Goal: Book appointment/travel/reservation

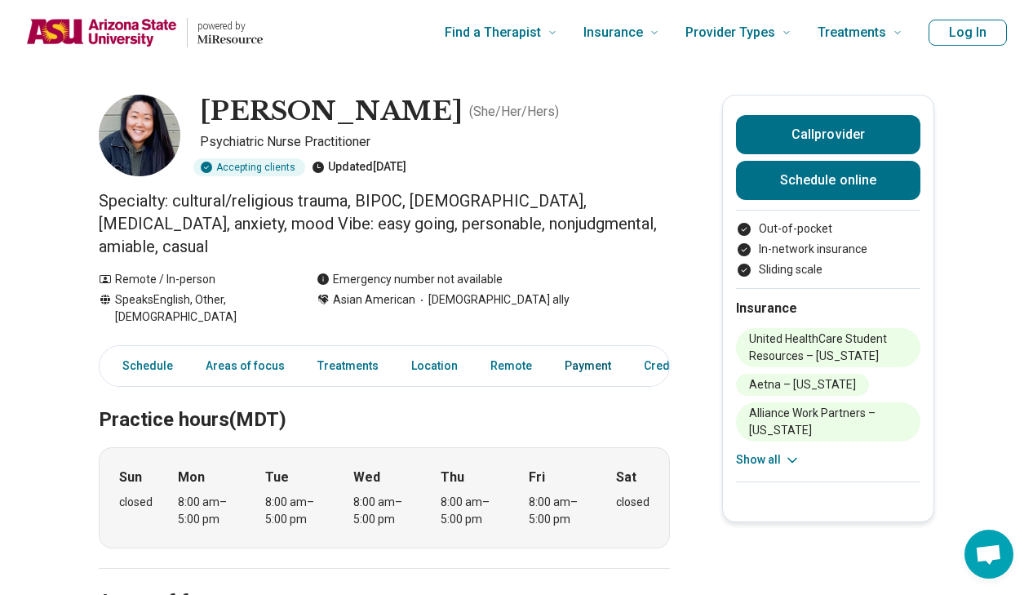
click at [577, 349] on link "Payment" at bounding box center [588, 365] width 66 height 33
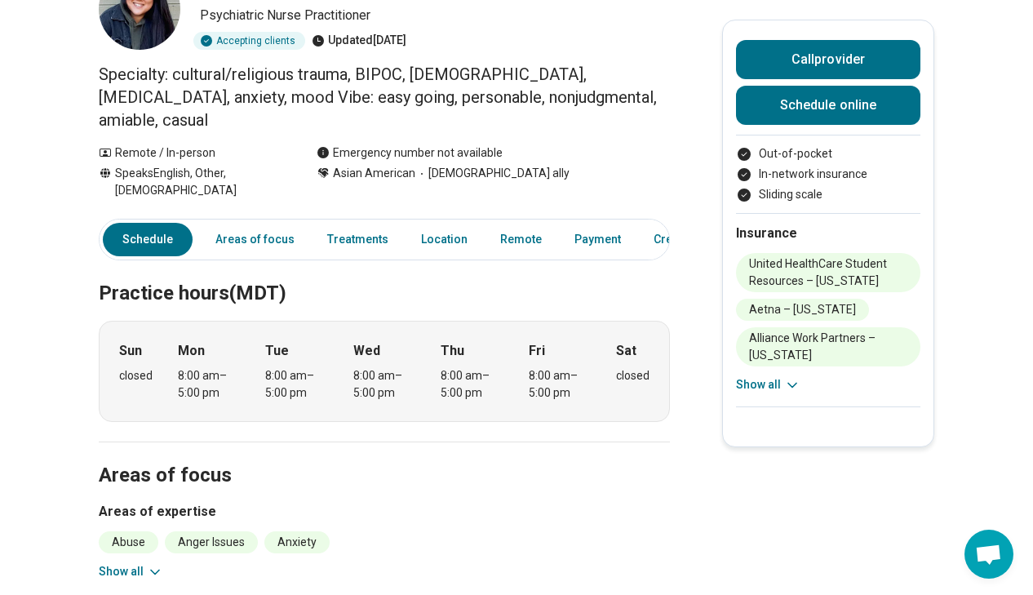
scroll to position [111, 0]
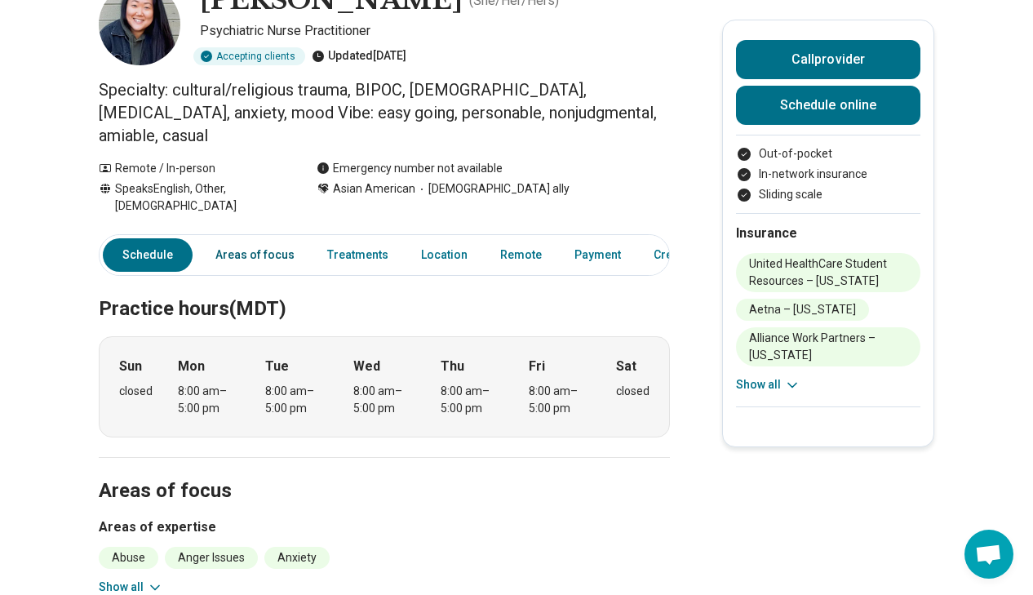
click at [254, 238] on link "Areas of focus" at bounding box center [255, 254] width 99 height 33
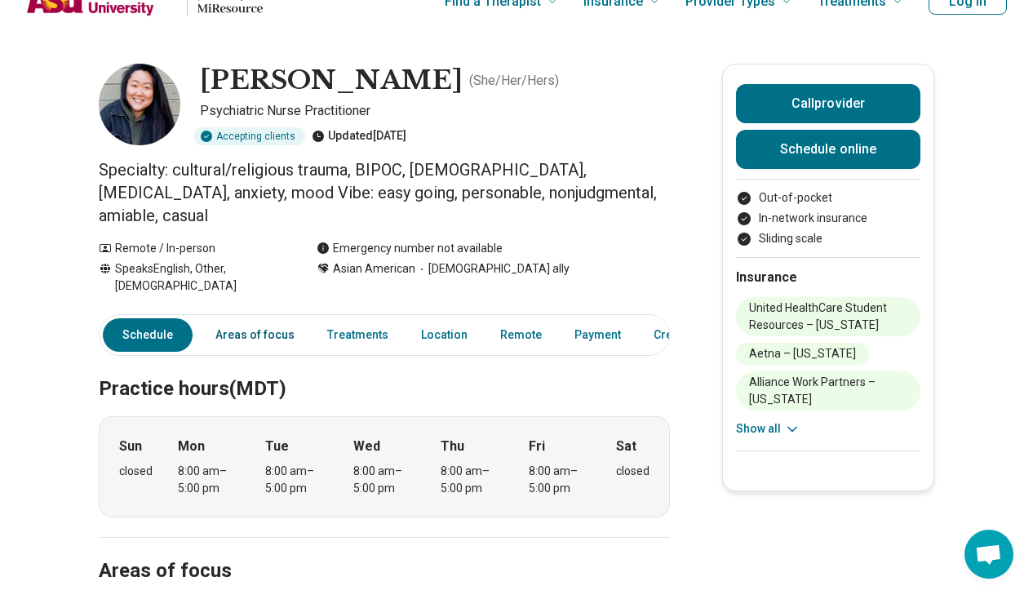
scroll to position [29, 0]
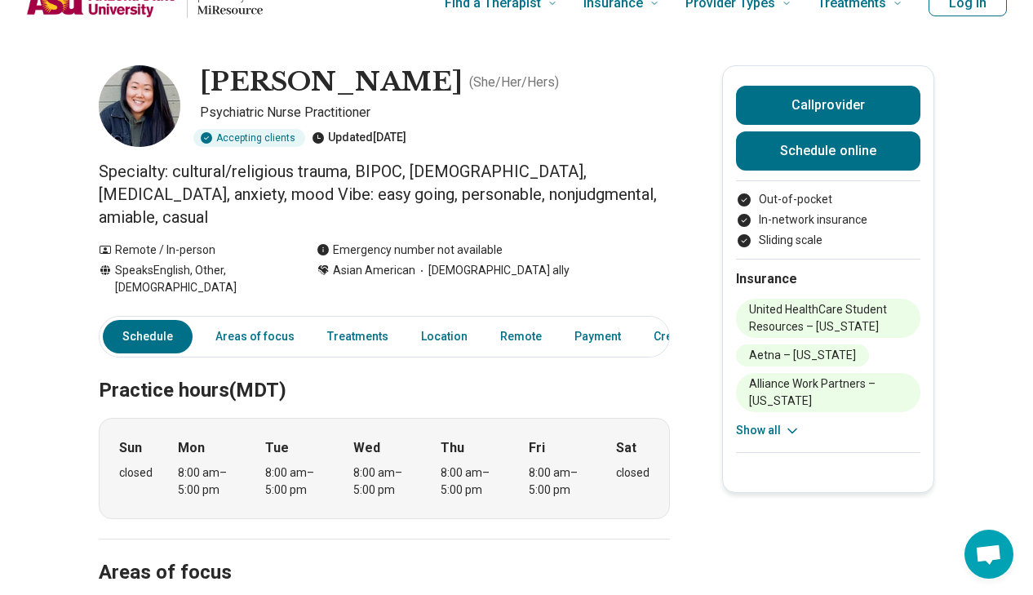
click at [753, 440] on div "Insurance United HealthCare Student Resources – Arizona Aetna – Arizona Allianc…" at bounding box center [828, 355] width 184 height 193
click at [754, 430] on button "Show all" at bounding box center [768, 430] width 64 height 17
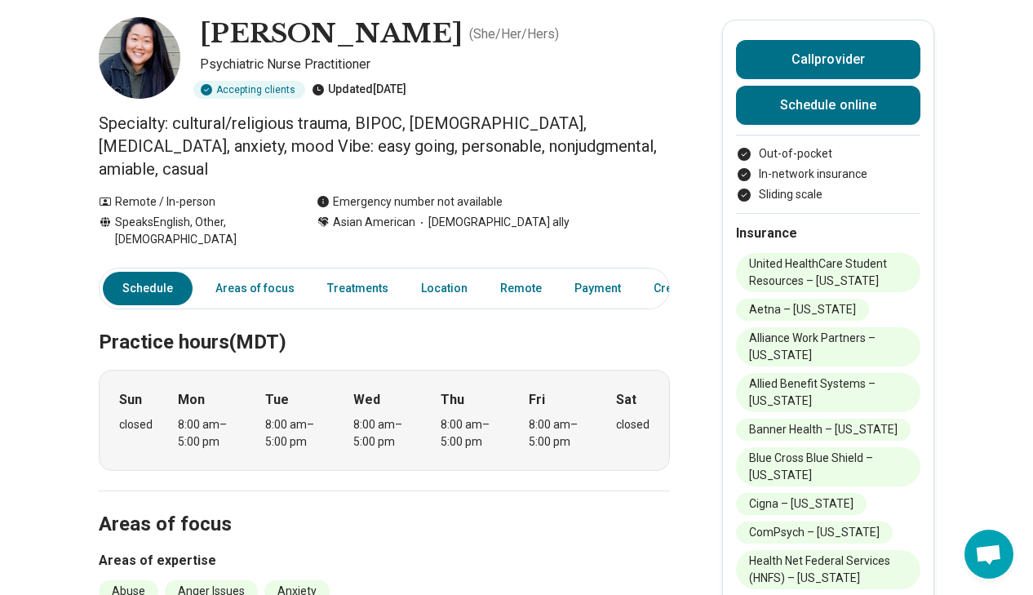
scroll to position [0, 0]
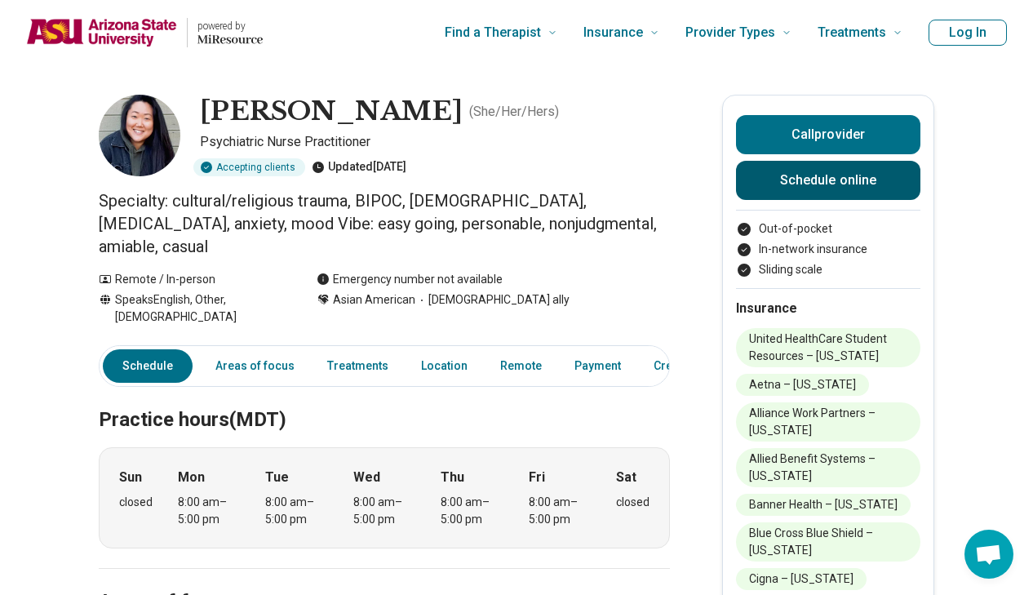
click at [798, 184] on link "Schedule online" at bounding box center [828, 180] width 184 height 39
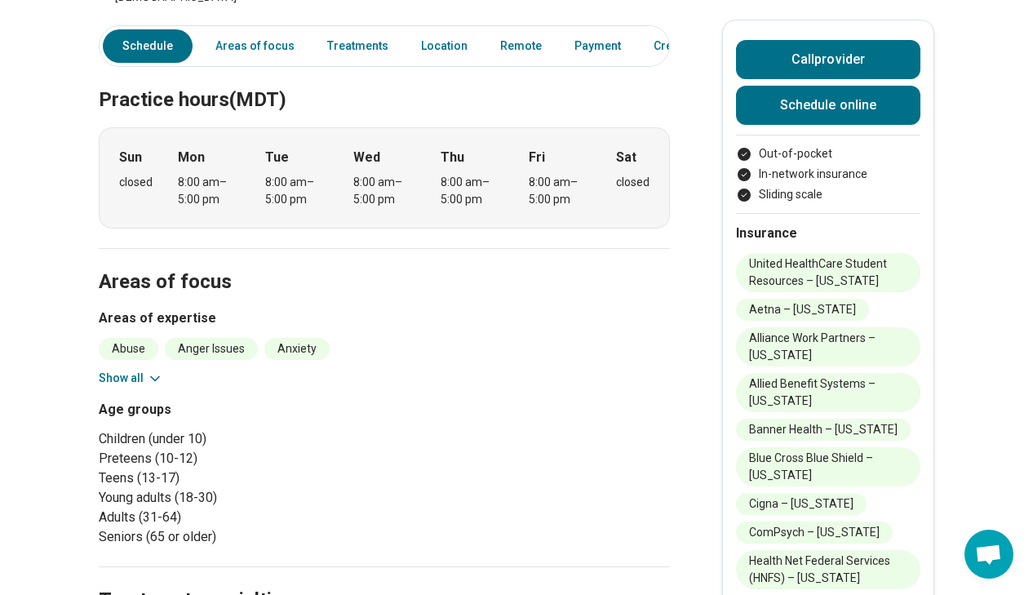
scroll to position [328, 0]
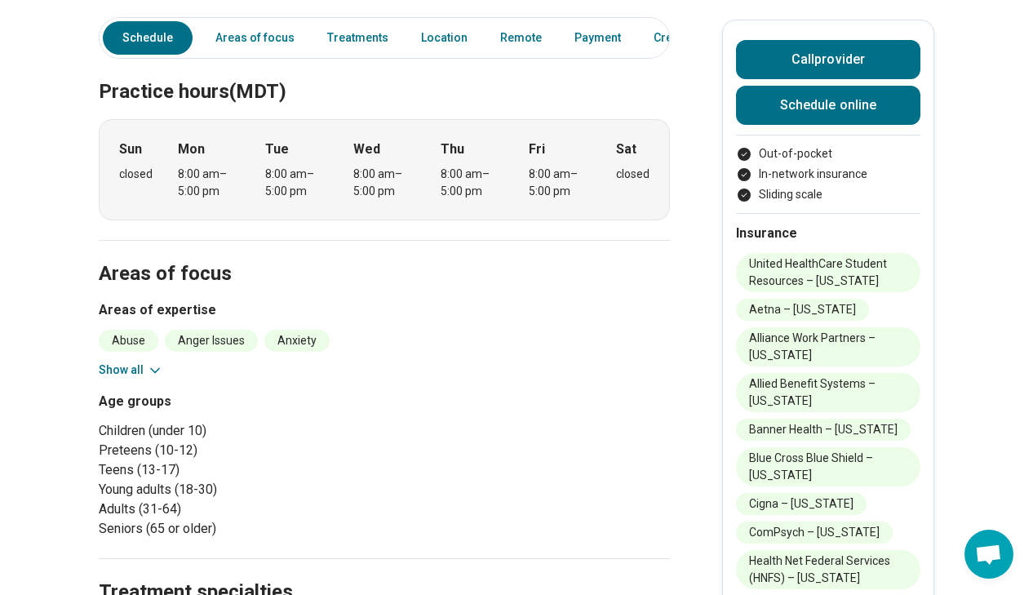
click at [137, 361] on button "Show all" at bounding box center [131, 369] width 64 height 17
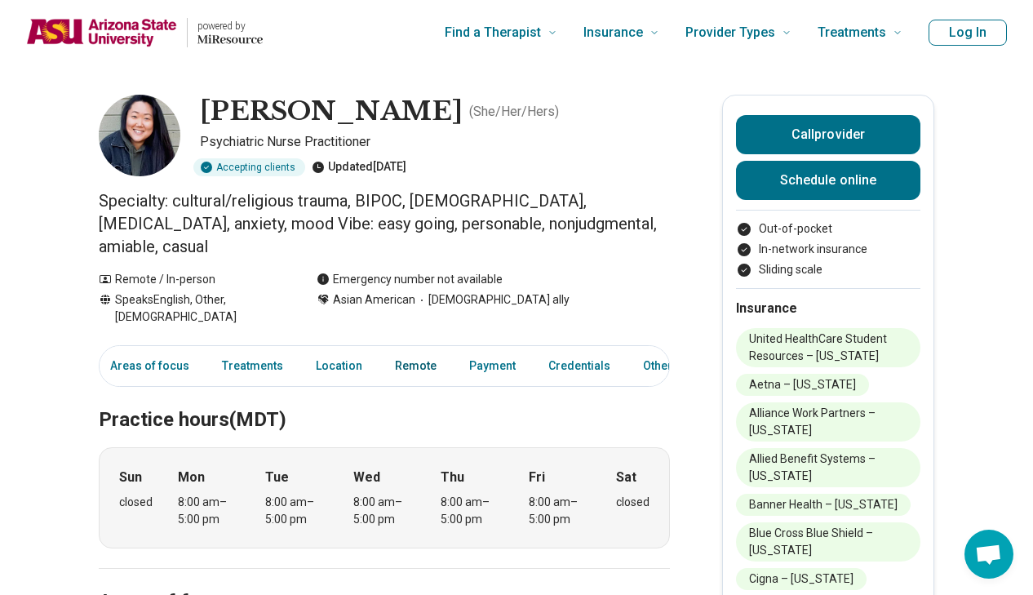
scroll to position [0, 110]
click at [256, 349] on link "Treatments" at bounding box center [247, 365] width 81 height 33
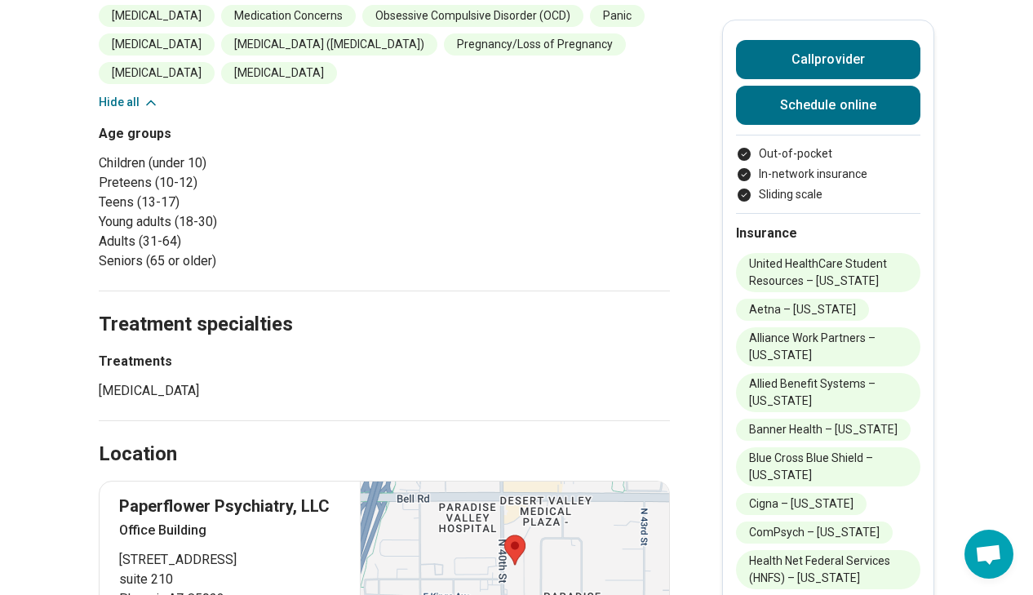
scroll to position [432, 0]
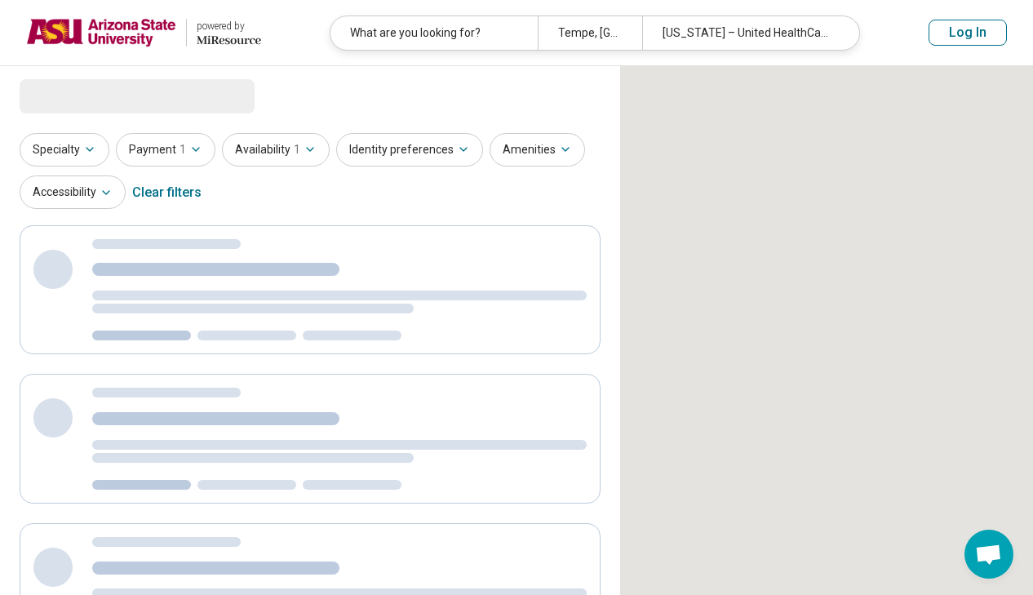
select select "***"
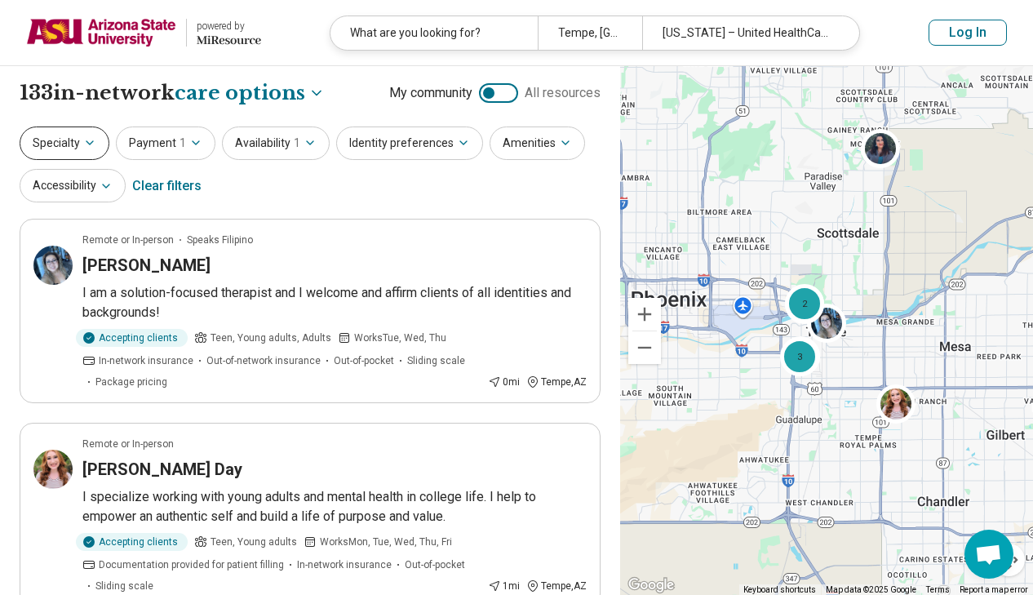
click at [95, 144] on button "Specialty" at bounding box center [65, 142] width 90 height 33
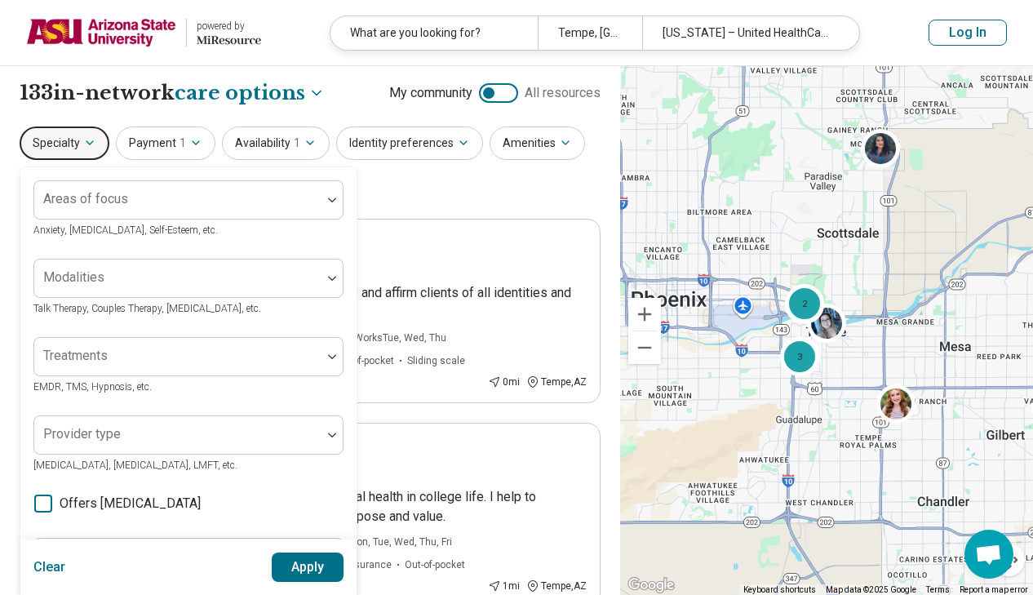
click at [95, 143] on icon "button" at bounding box center [89, 142] width 13 height 13
click at [424, 193] on div "Specialty Areas of focus Anxiety, Depression, Self-Esteem, etc. Modalities Talk…" at bounding box center [310, 165] width 581 height 79
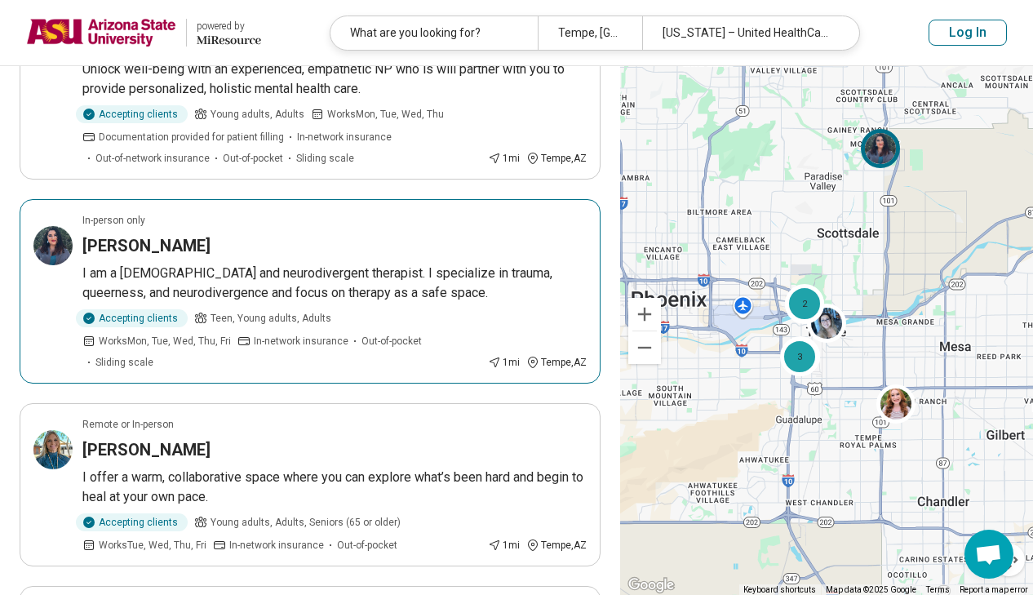
scroll to position [636, 0]
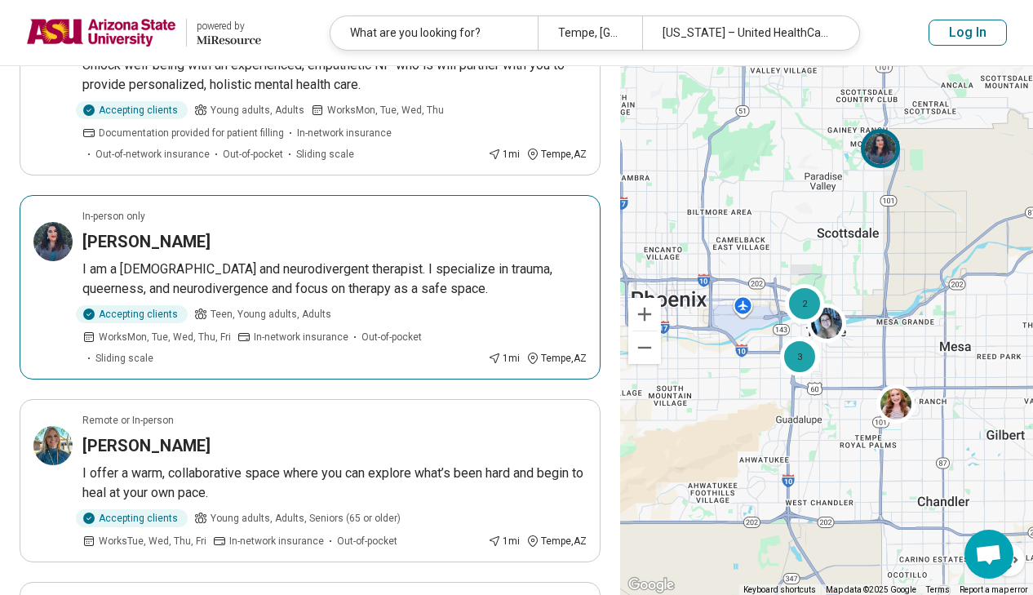
click at [202, 237] on h3 "Maya Duncan-Pope" at bounding box center [146, 241] width 128 height 23
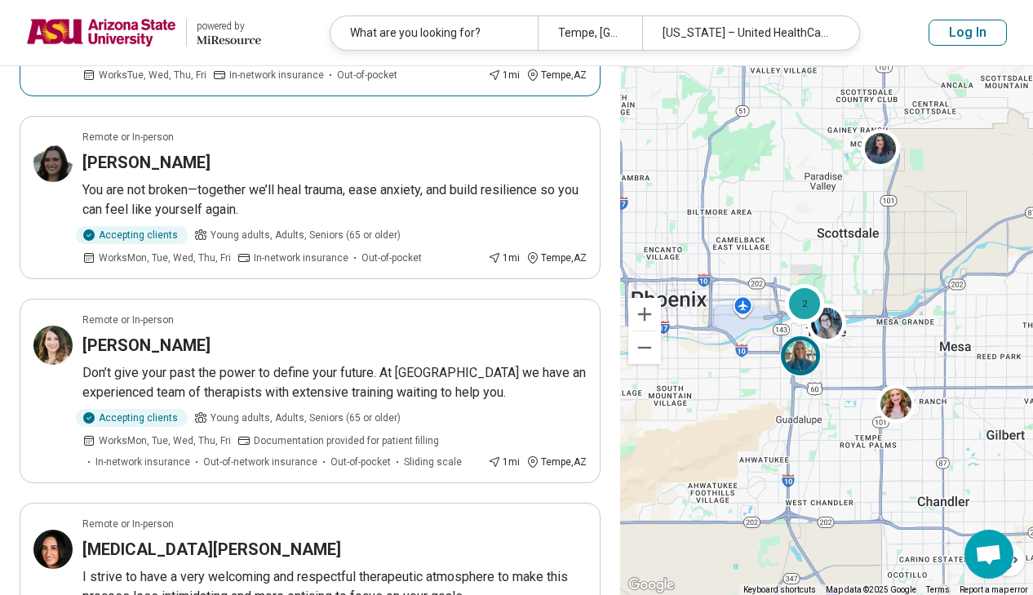
scroll to position [0, 0]
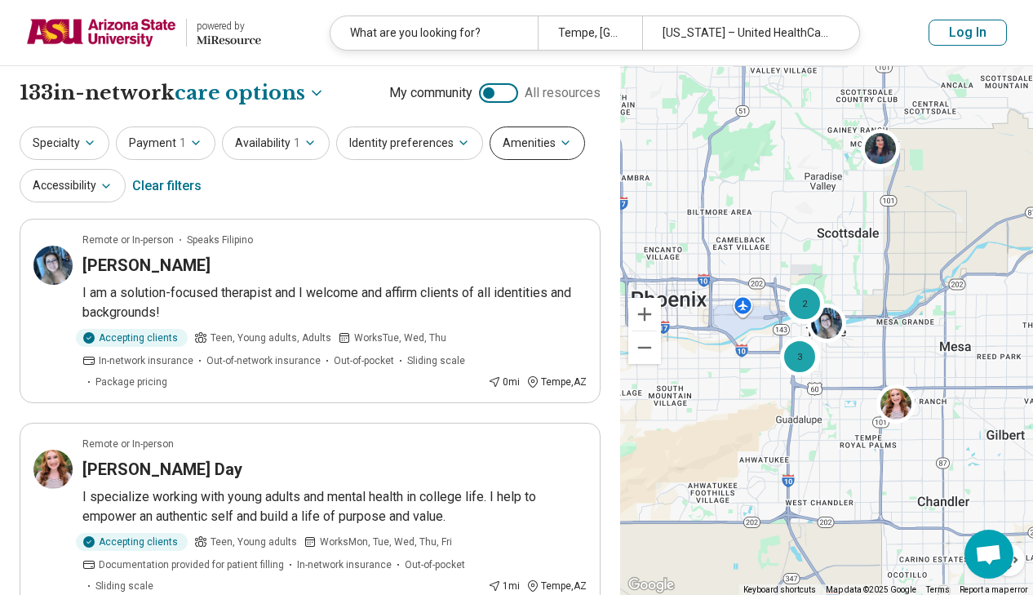
click at [521, 153] on button "Amenities" at bounding box center [536, 142] width 95 height 33
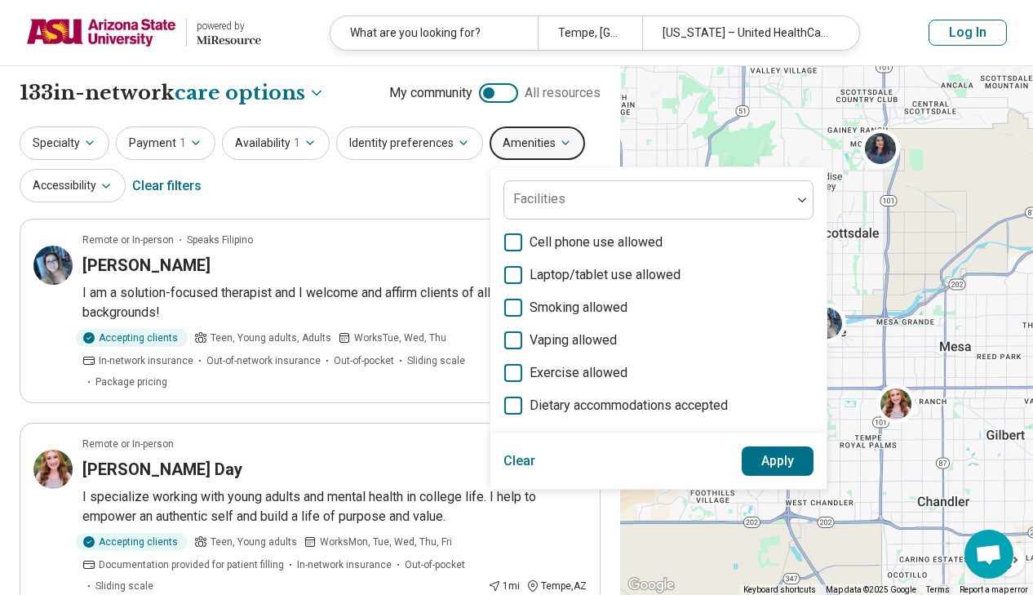
click at [433, 193] on div "Specialty Payment 1 Availability 1 Identity preferences Amenities Facilities Ce…" at bounding box center [310, 165] width 581 height 79
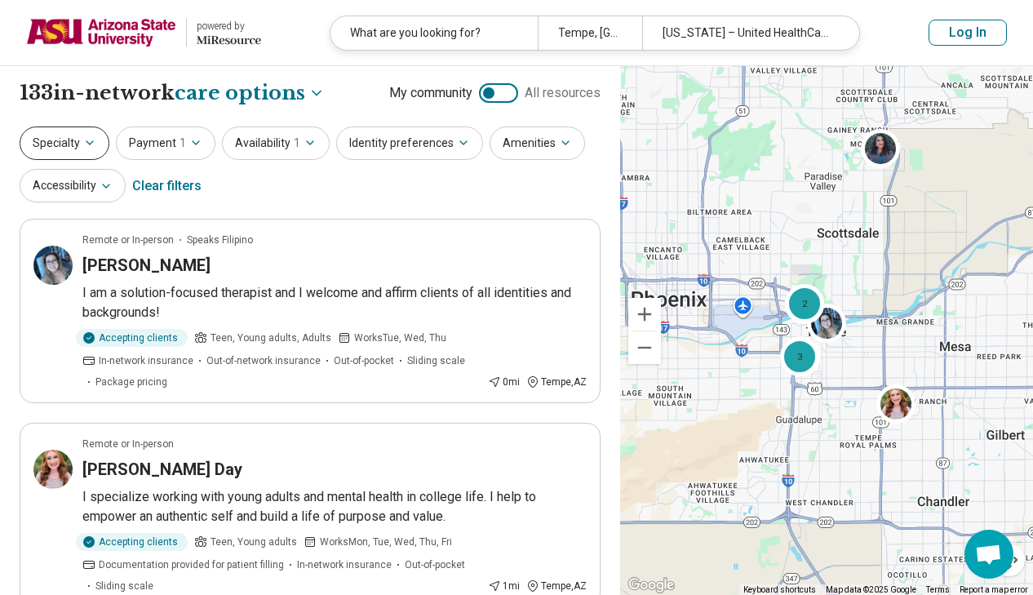
click at [94, 148] on icon "button" at bounding box center [89, 142] width 13 height 13
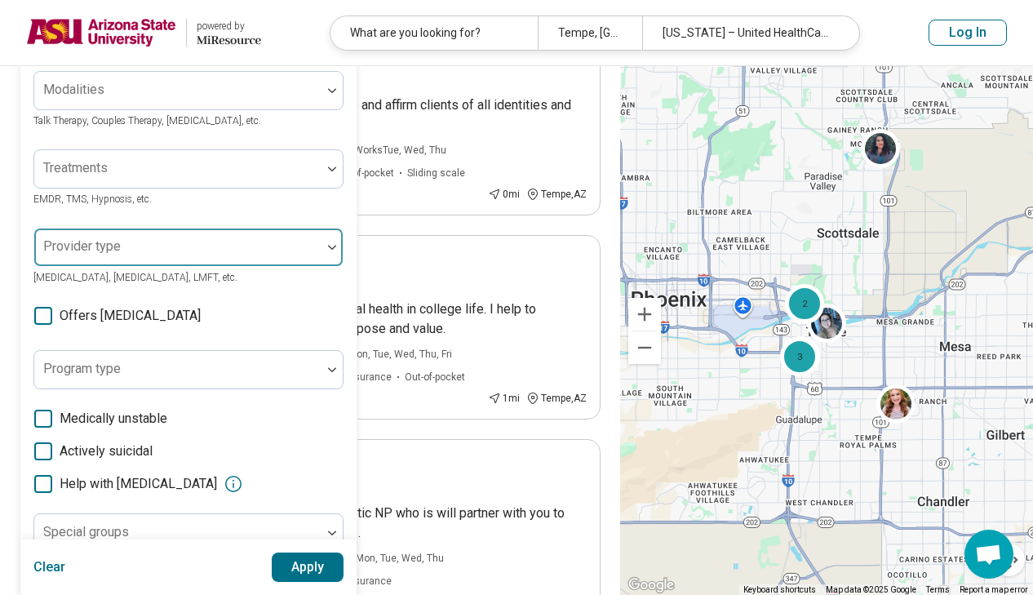
scroll to position [179, 0]
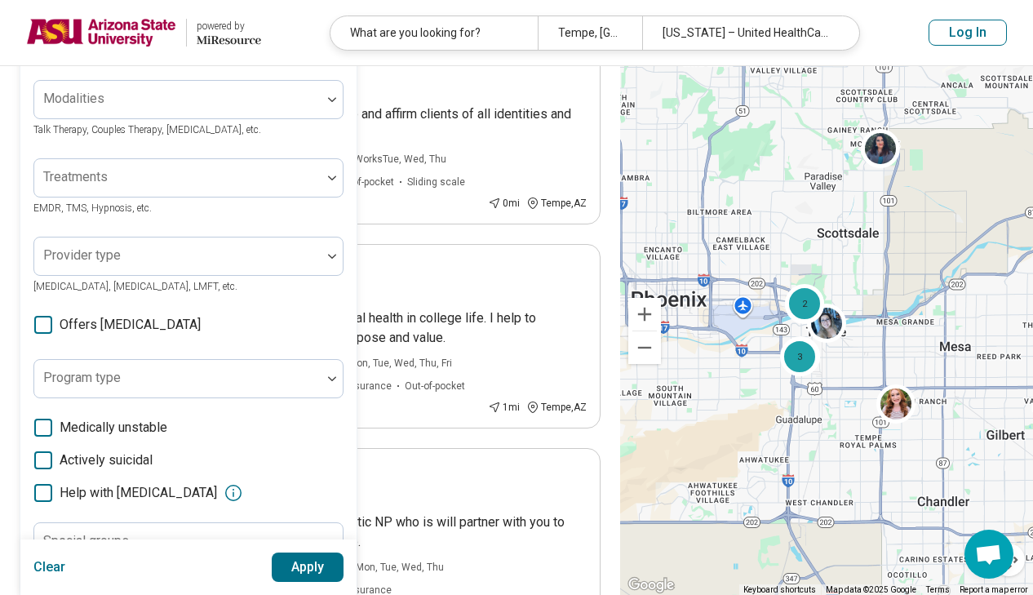
click at [82, 313] on div "Areas of focus Anxiety, Depression, Self-Esteem, etc. Modalities Talk Therapy, …" at bounding box center [188, 321] width 310 height 638
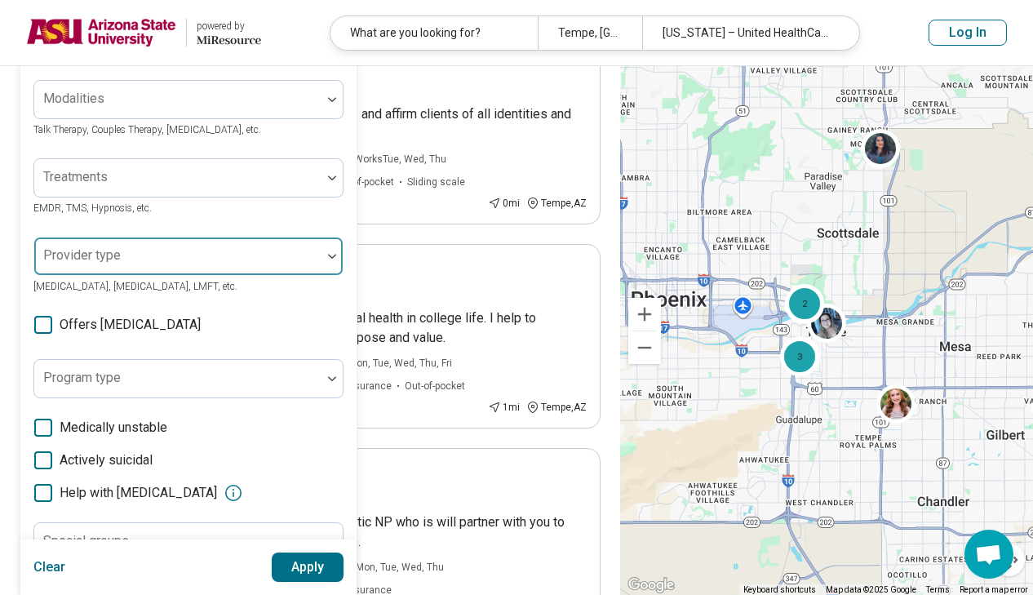
click at [107, 247] on div "Provider type" at bounding box center [188, 256] width 310 height 39
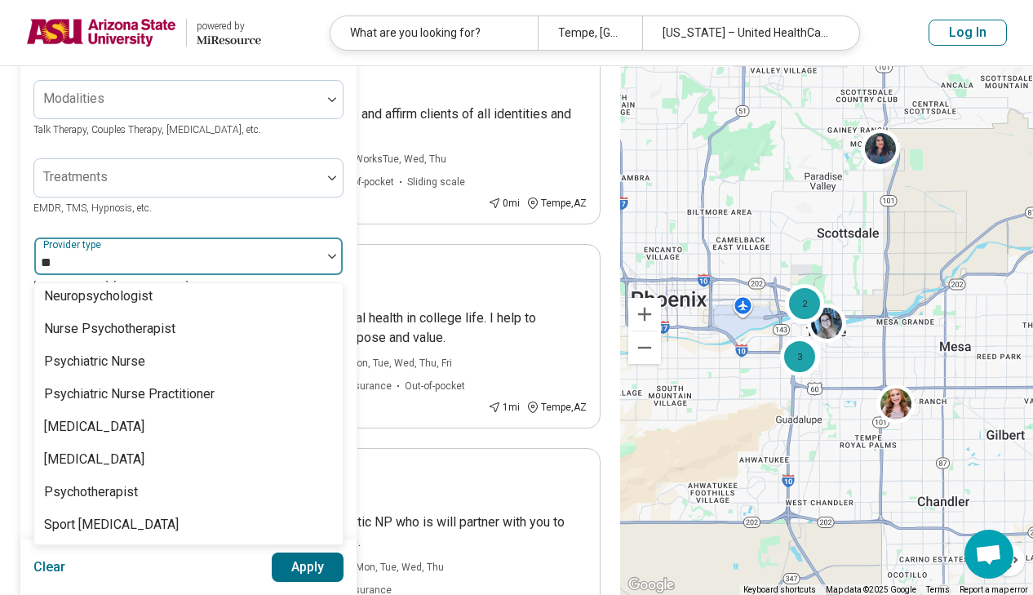
scroll to position [24, 0]
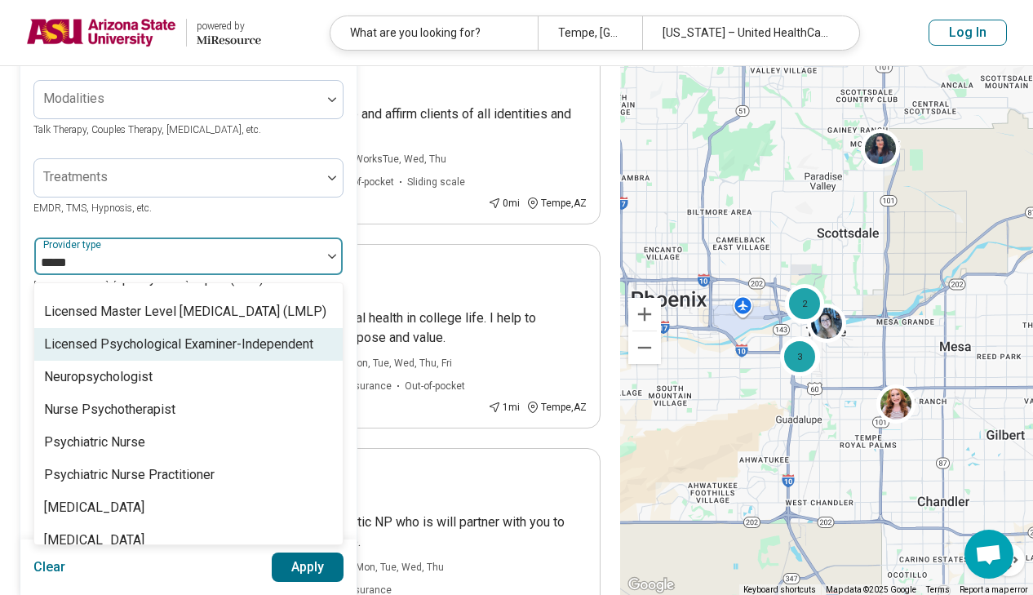
type input "******"
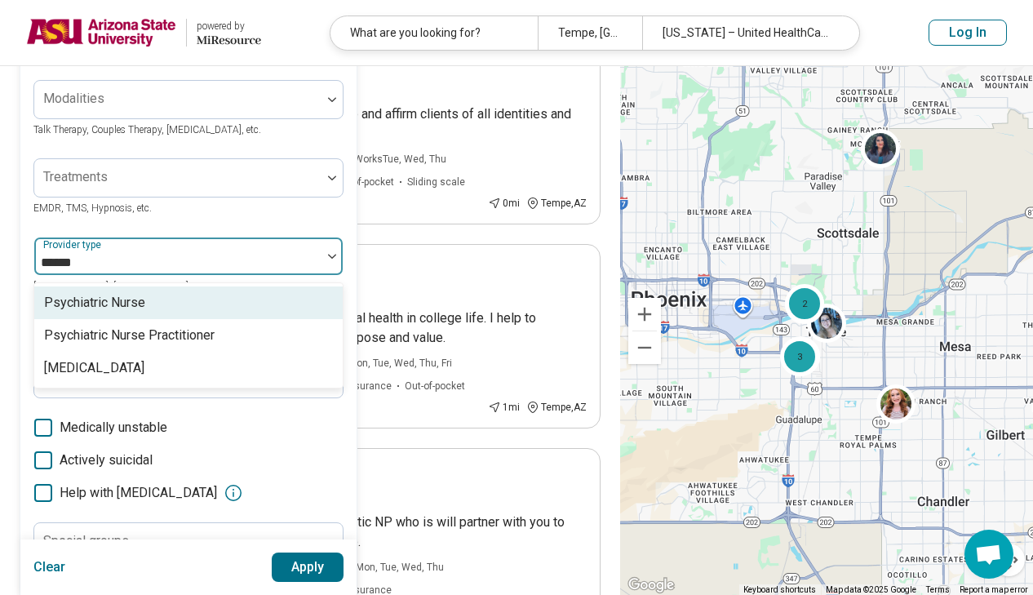
scroll to position [0, 0]
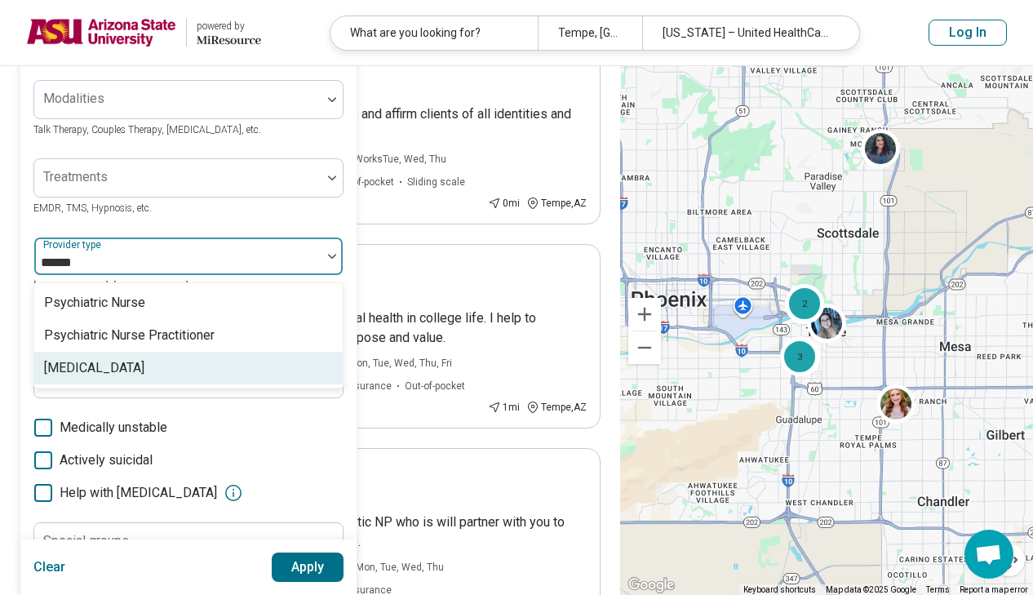
click at [186, 365] on div "[MEDICAL_DATA]" at bounding box center [188, 368] width 308 height 33
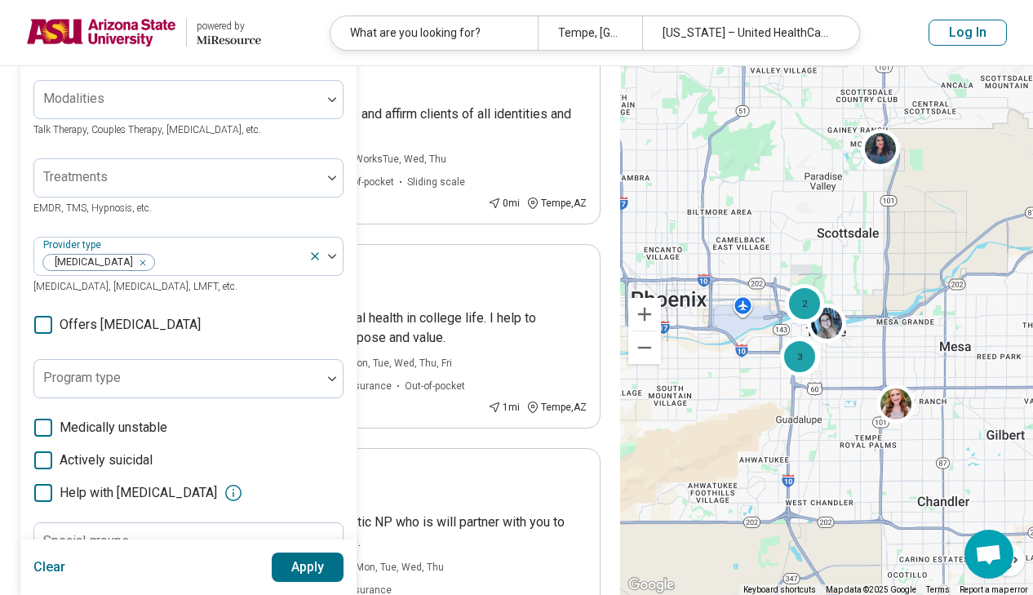
click at [330, 218] on div "Areas of focus Anxiety, Depression, Self-Esteem, etc. Modalities Talk Therapy, …" at bounding box center [188, 321] width 310 height 638
click at [92, 327] on span "Offers medication management" at bounding box center [130, 325] width 141 height 20
click at [128, 330] on span "Offers medication management" at bounding box center [130, 325] width 141 height 20
click at [302, 563] on button "Apply" at bounding box center [308, 566] width 73 height 29
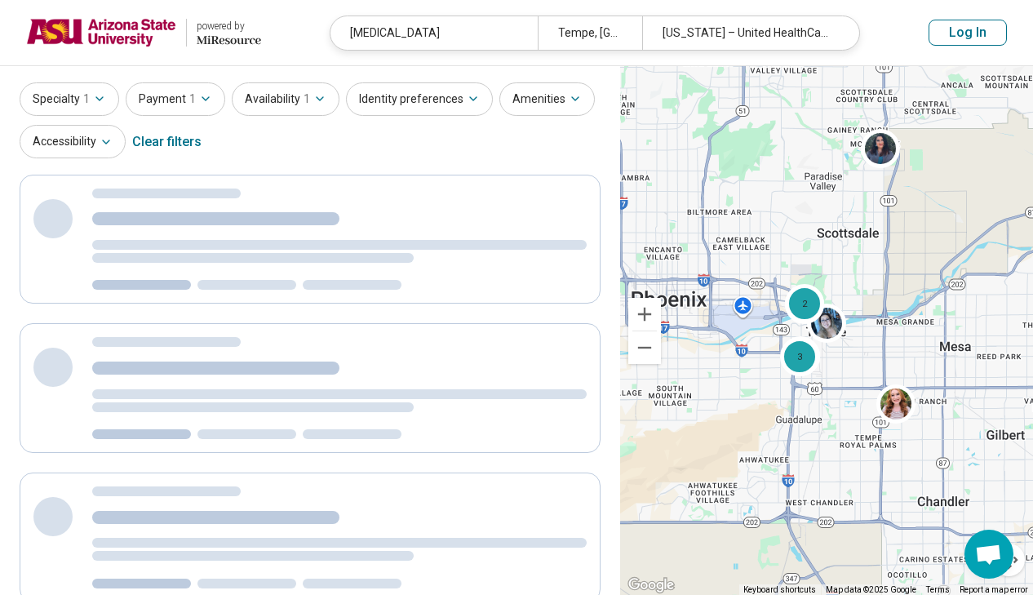
scroll to position [2, 0]
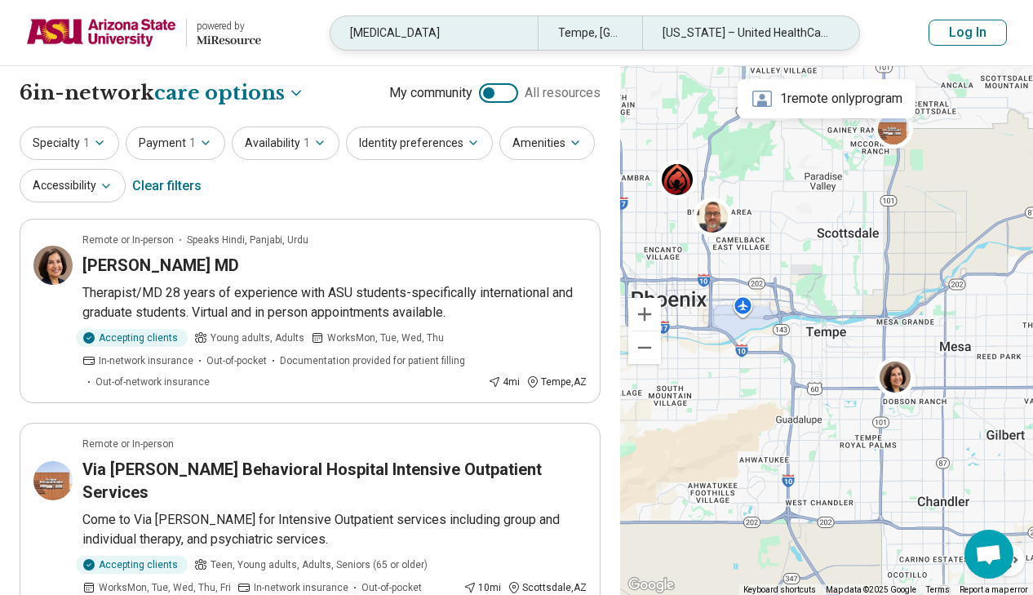
click at [515, 35] on div "[MEDICAL_DATA]" at bounding box center [433, 32] width 207 height 33
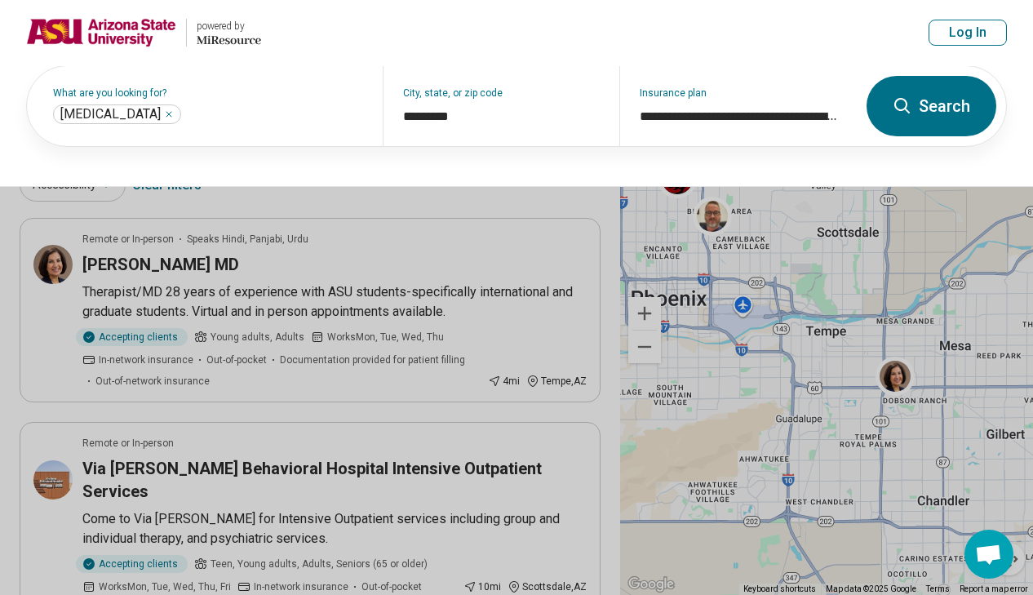
click at [577, 234] on button at bounding box center [516, 297] width 1033 height 595
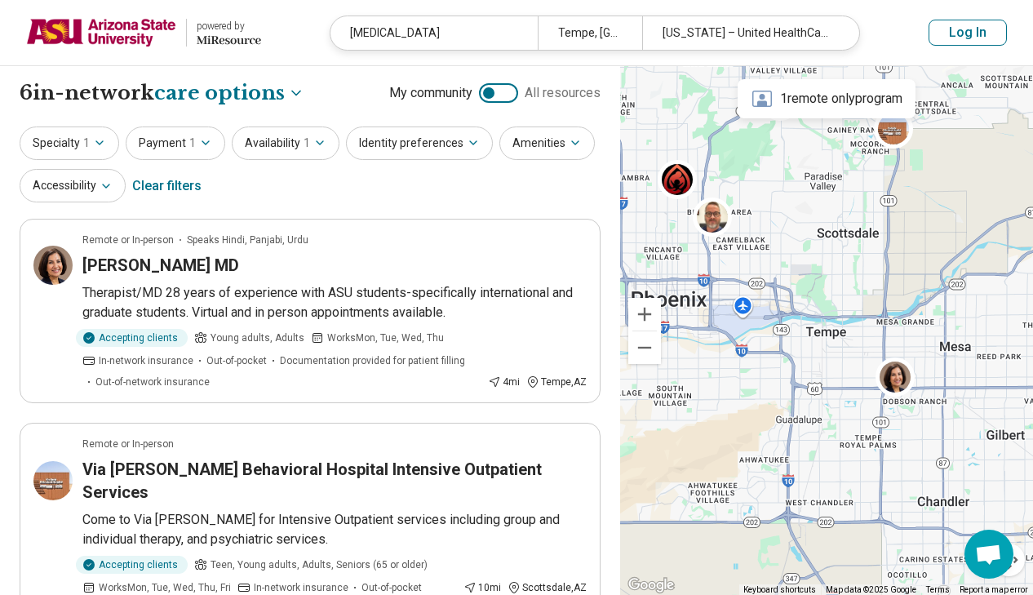
click at [159, 186] on div "Clear filters" at bounding box center [166, 185] width 69 height 39
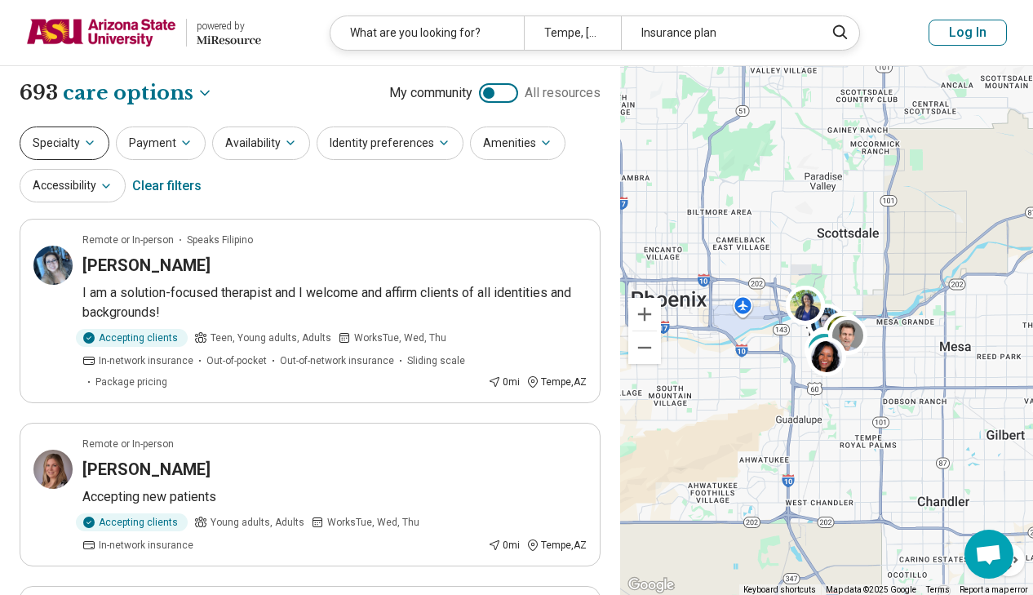
click at [86, 141] on icon "button" at bounding box center [89, 142] width 13 height 13
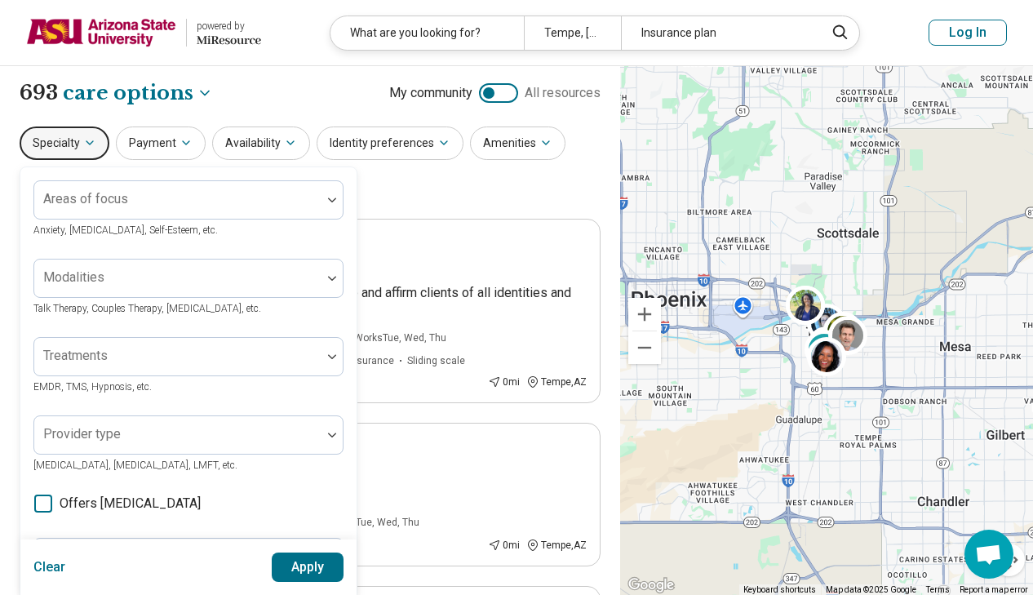
click at [109, 500] on span "Offers medication management" at bounding box center [130, 504] width 141 height 20
click at [278, 574] on button "Apply" at bounding box center [308, 566] width 73 height 29
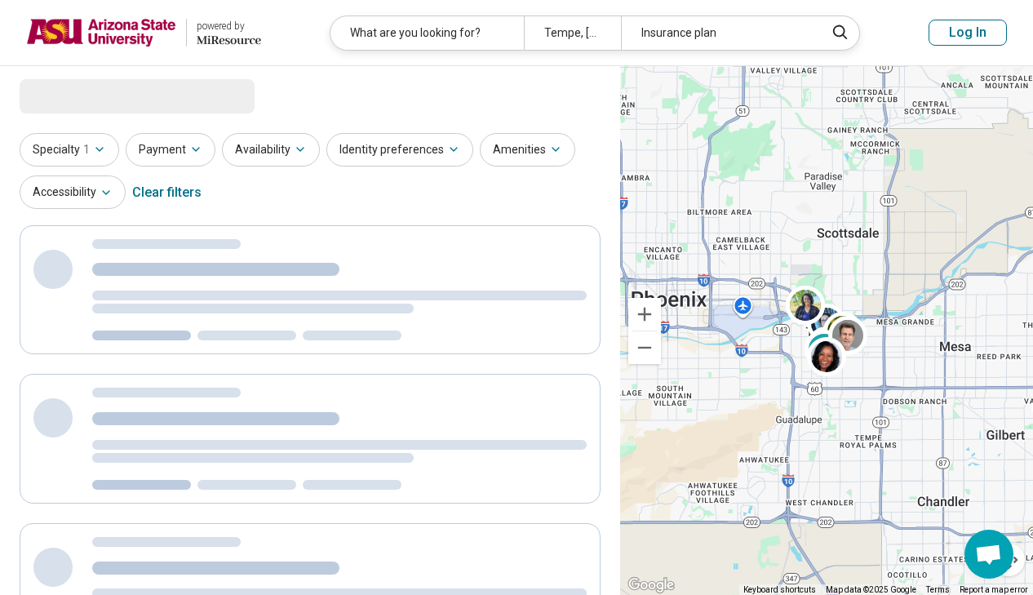
select select "***"
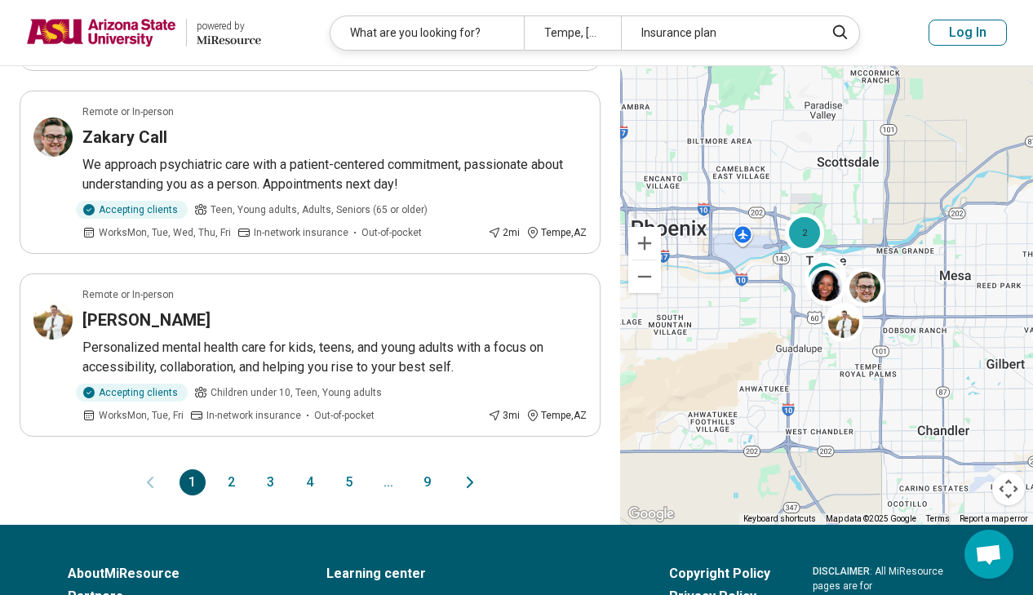
scroll to position [1597, 0]
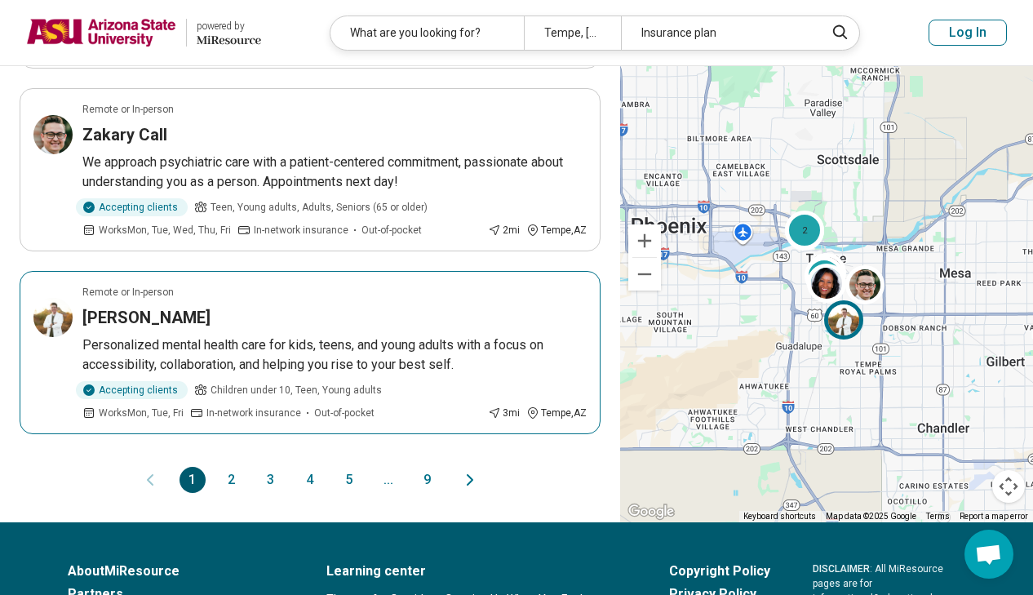
click at [171, 321] on h3 "Jason Hardman" at bounding box center [146, 317] width 128 height 23
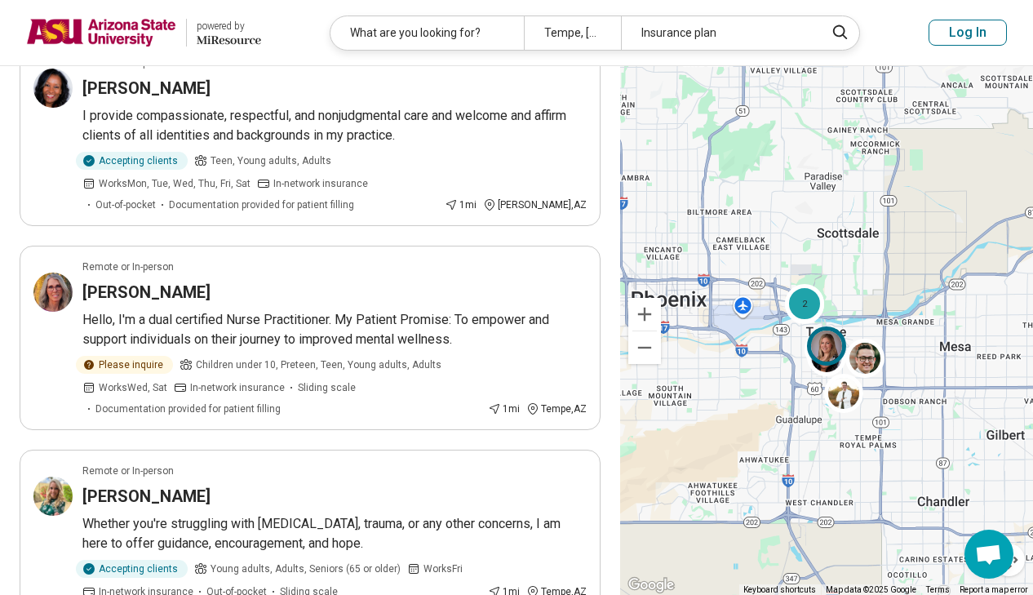
scroll to position [1881, 0]
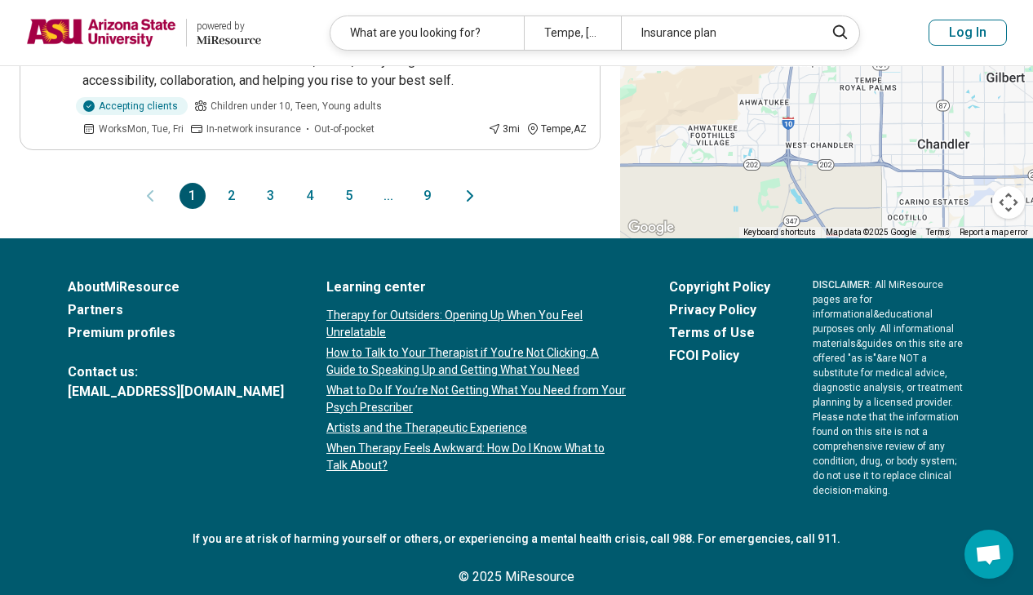
click at [476, 197] on icon "Next page" at bounding box center [470, 196] width 20 height 20
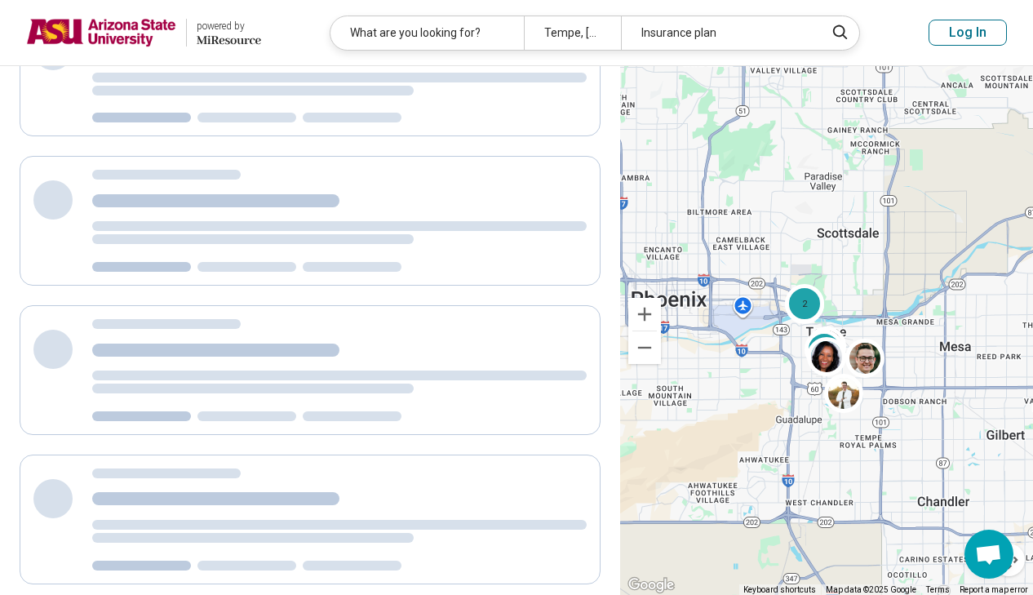
scroll to position [0, 0]
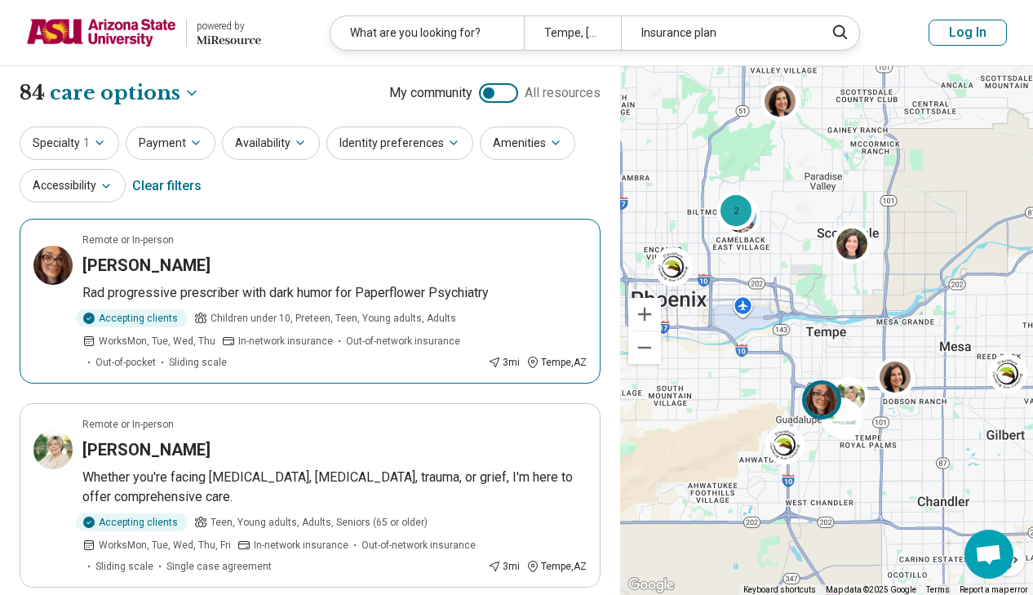
click at [161, 255] on h3 "Tabitha Arey" at bounding box center [146, 265] width 128 height 23
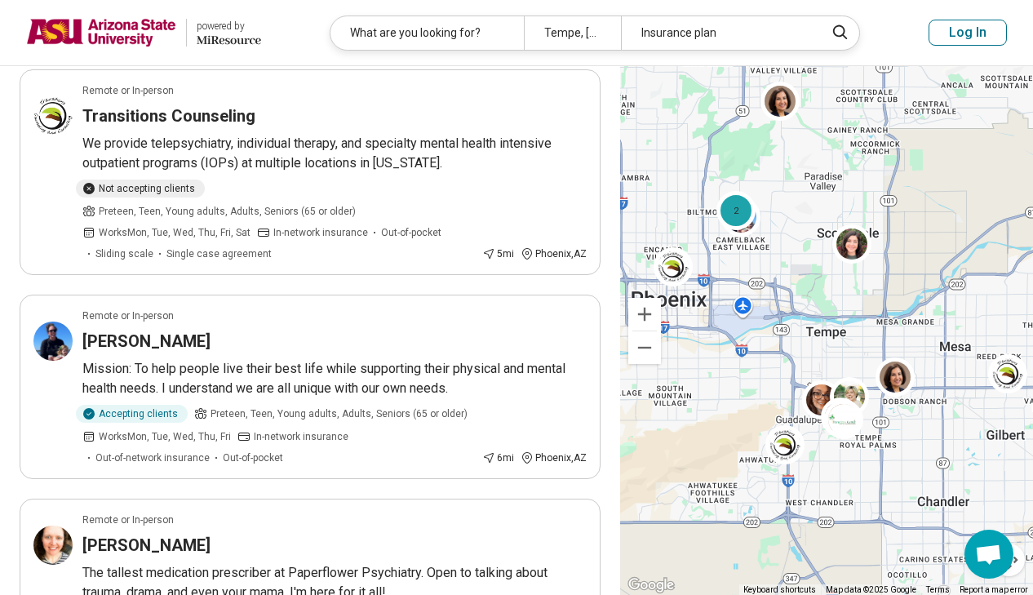
scroll to position [1305, 0]
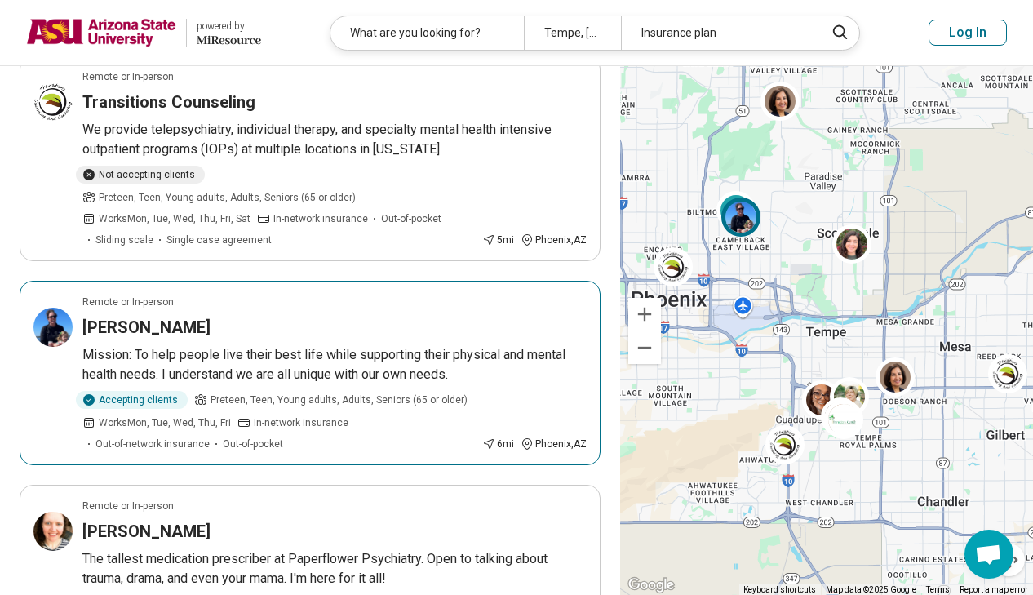
click at [508, 321] on div "Martha Serrano" at bounding box center [334, 327] width 504 height 23
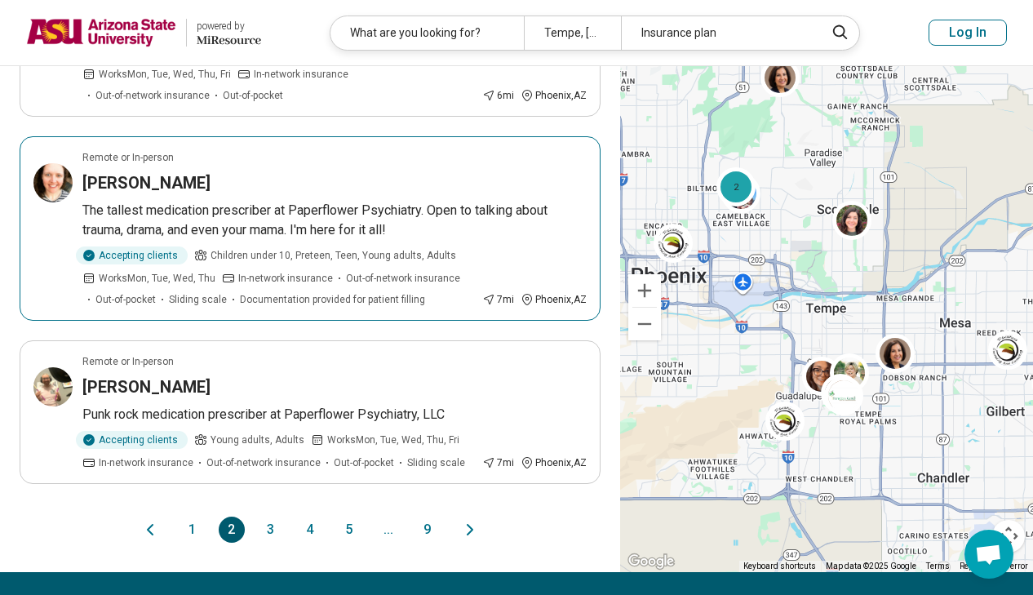
scroll to position [1657, 0]
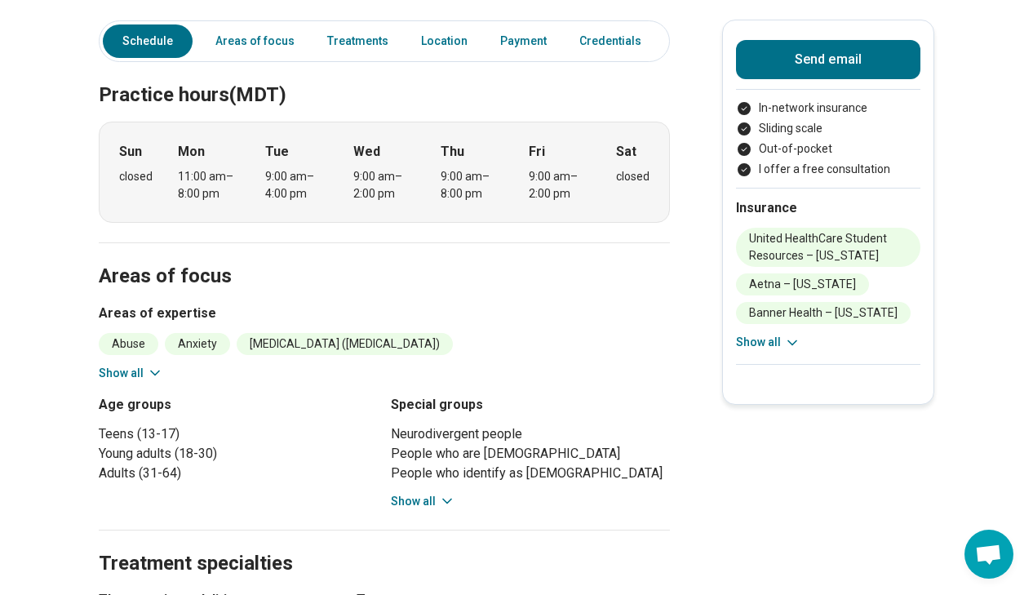
scroll to position [463, 0]
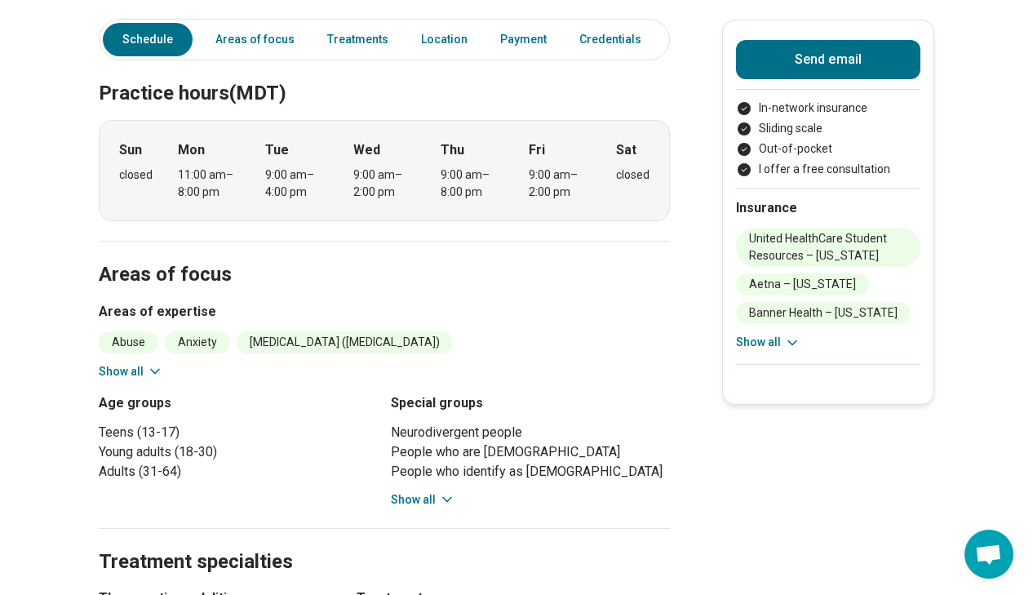
click at [135, 363] on button "Show all" at bounding box center [131, 371] width 64 height 17
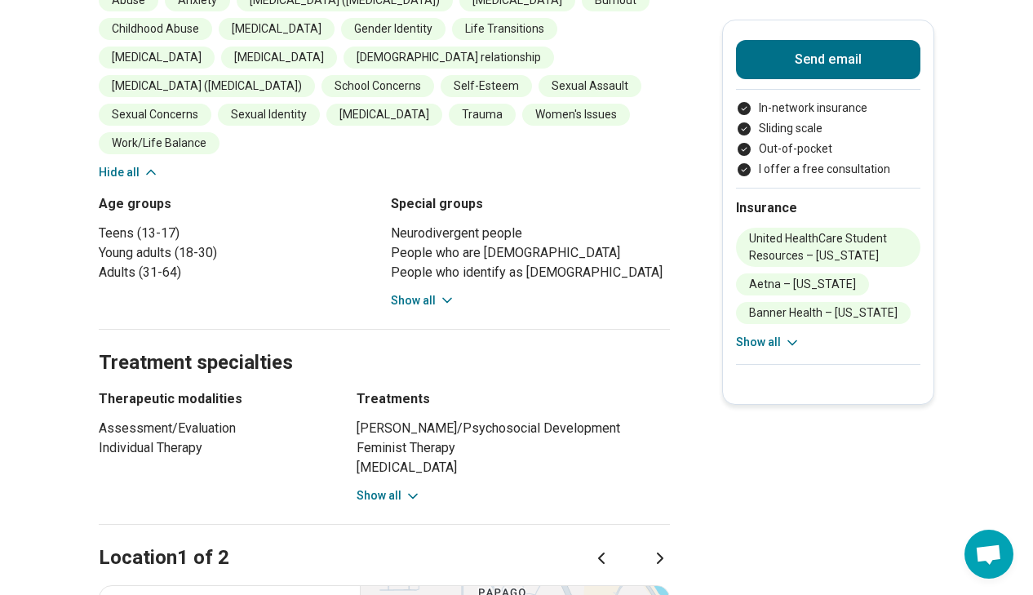
scroll to position [806, 0]
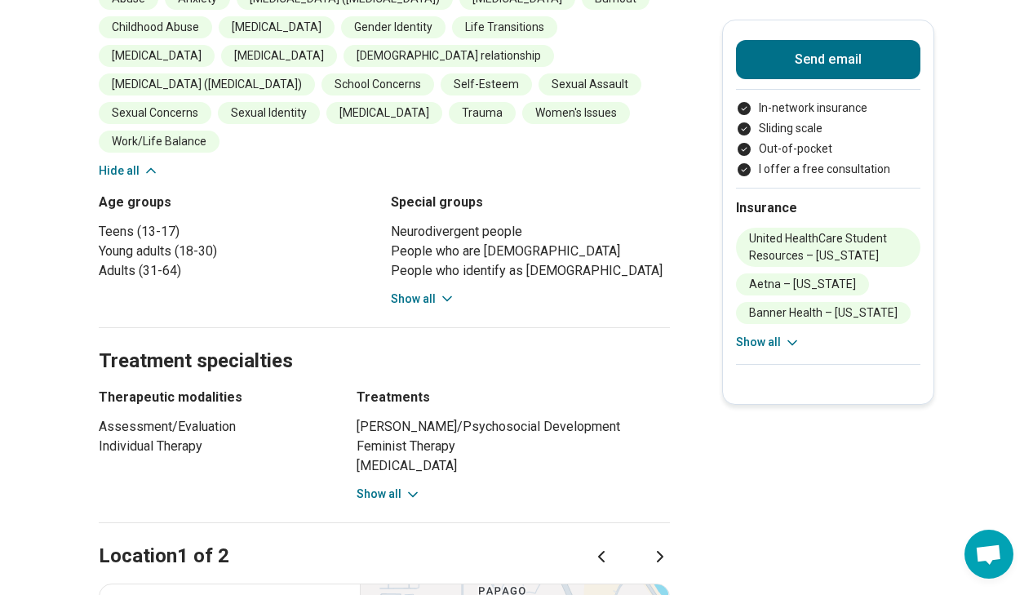
click at [384, 457] on section "Treatment specialties Therapeutic modalities Assessment/Evaluation Individual T…" at bounding box center [384, 425] width 571 height 196
click at [389, 485] on button "Show all" at bounding box center [389, 493] width 64 height 17
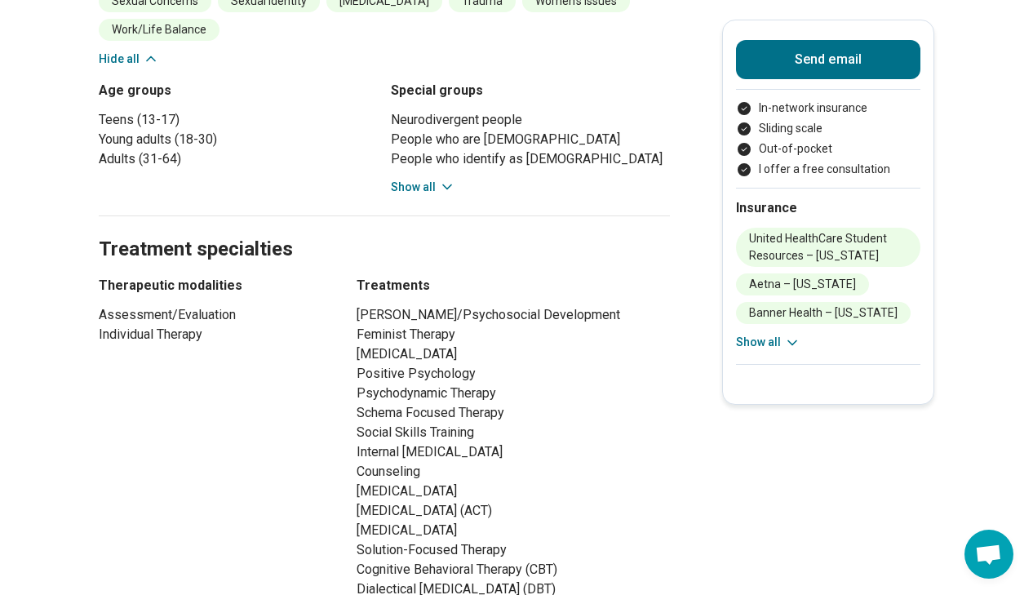
scroll to position [1137, 0]
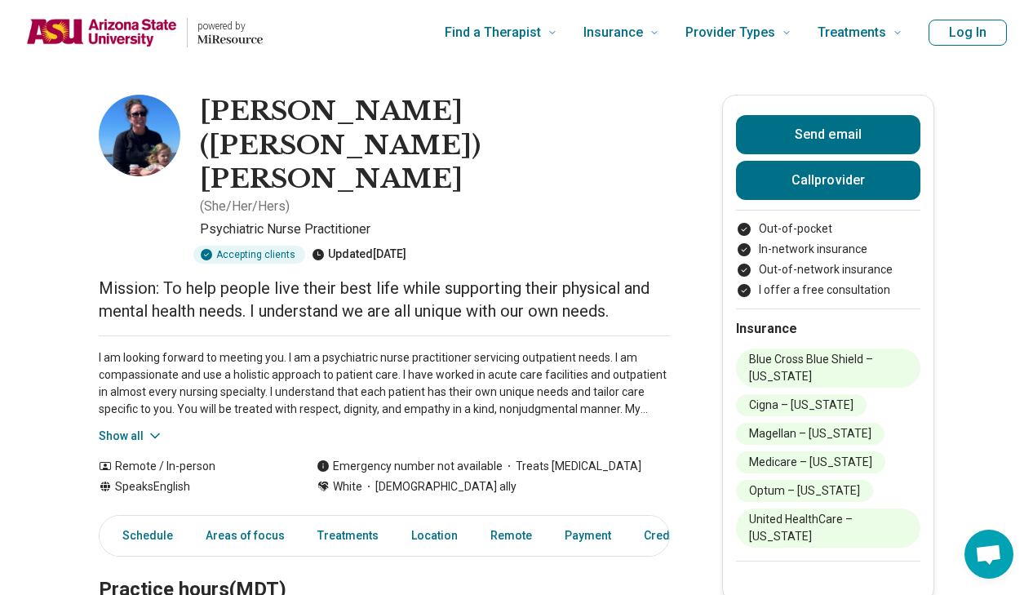
click at [147, 427] on icon at bounding box center [155, 435] width 16 height 16
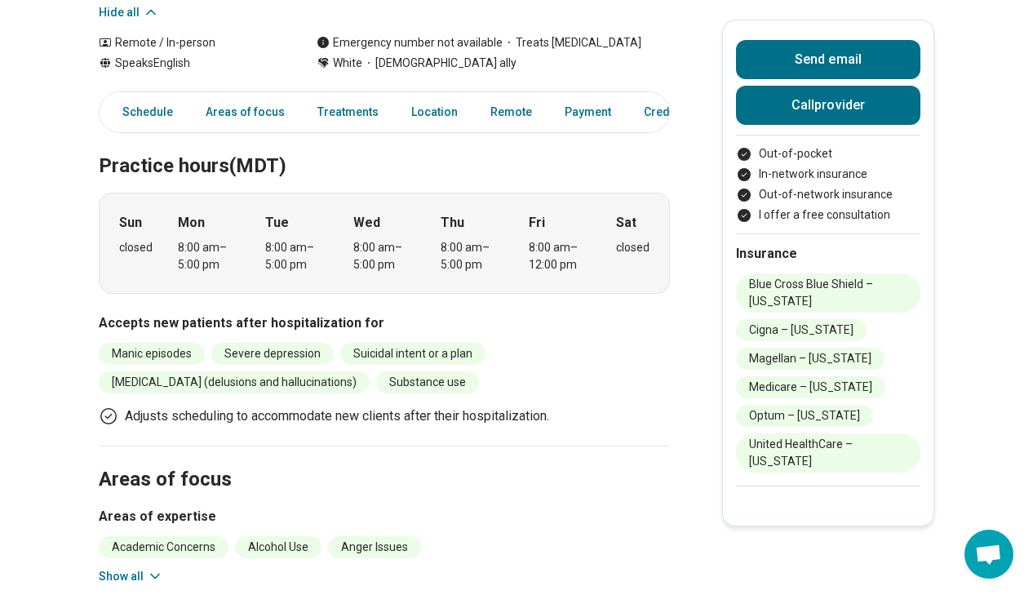
scroll to position [592, 0]
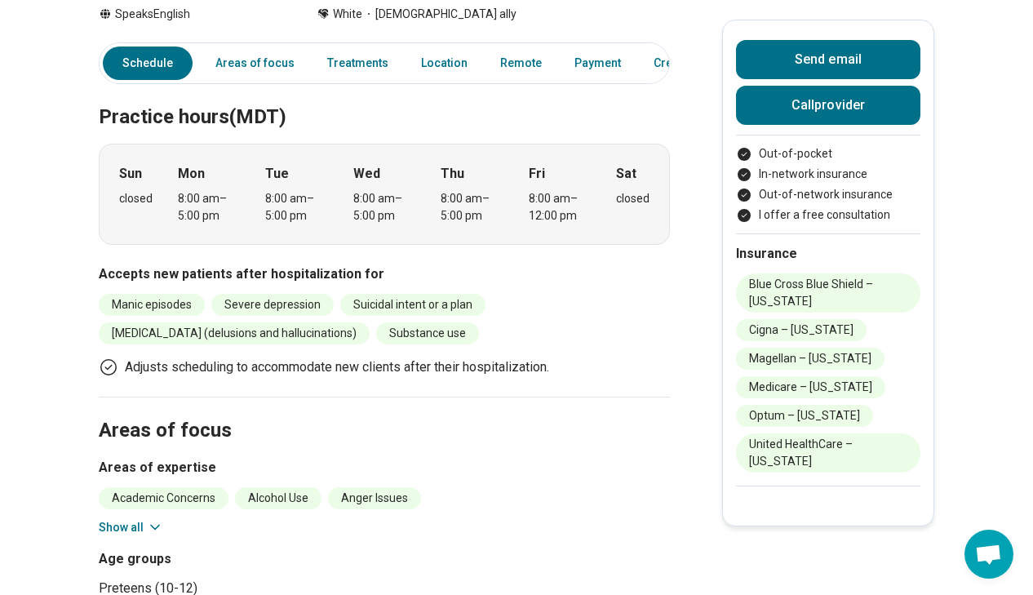
click at [116, 519] on button "Show all" at bounding box center [131, 527] width 64 height 17
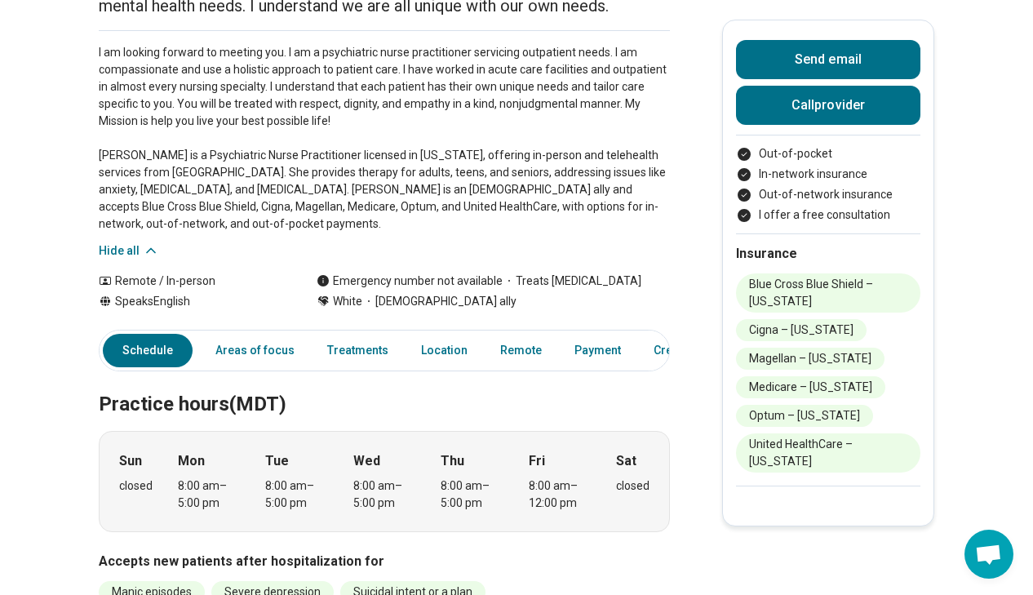
scroll to position [304, 0]
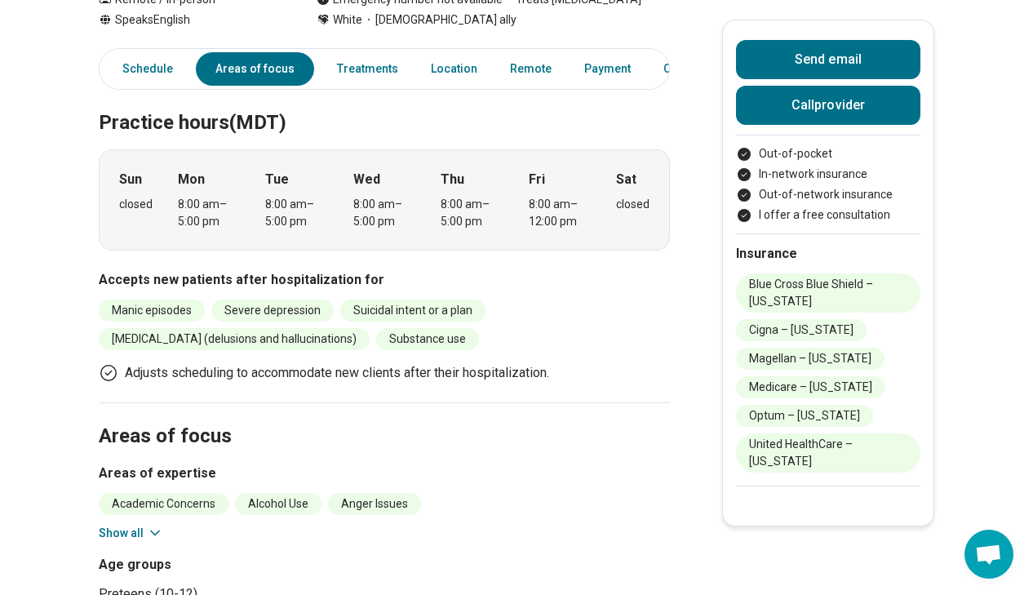
scroll to position [120, 0]
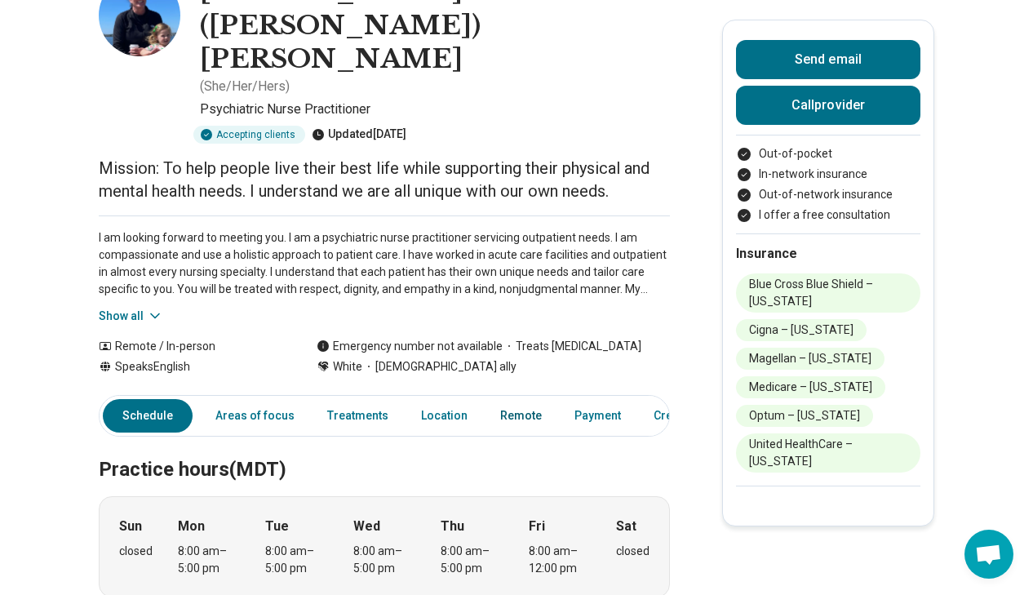
click at [510, 399] on link "Remote" at bounding box center [520, 415] width 61 height 33
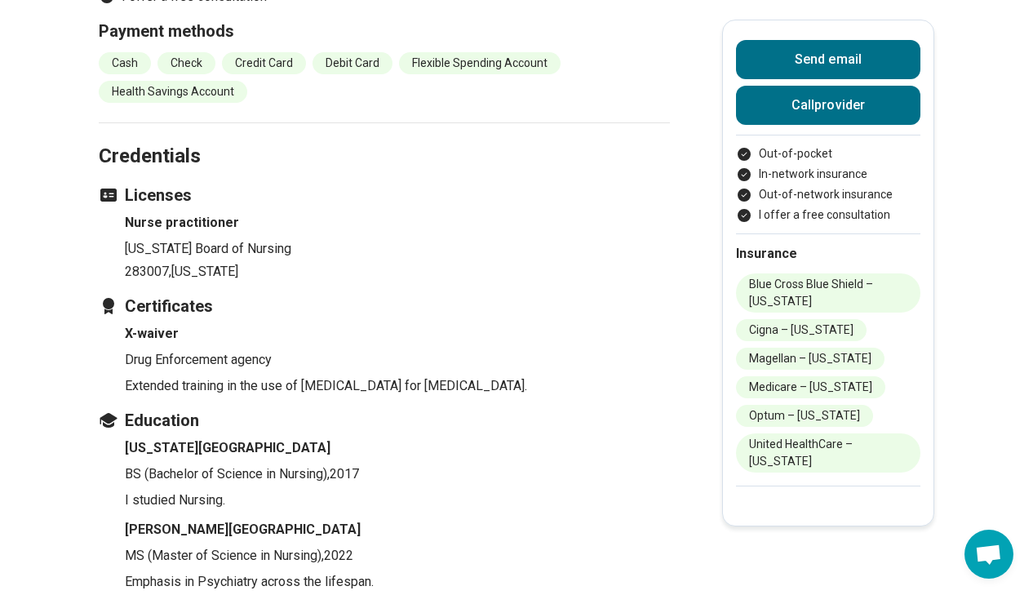
scroll to position [2498, 0]
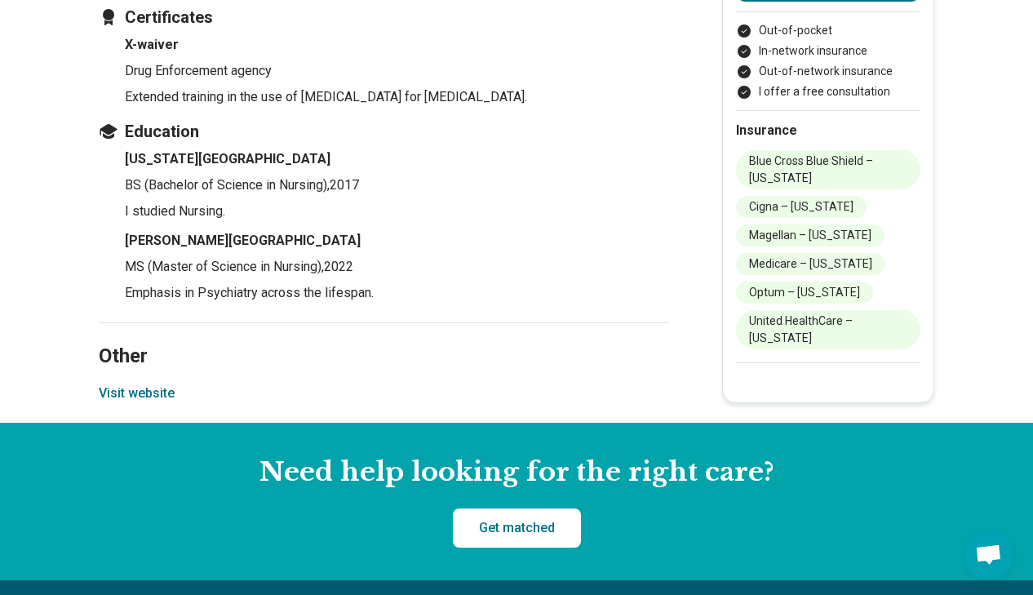
click at [160, 383] on button "Visit website" at bounding box center [137, 393] width 76 height 20
